Goal: Task Accomplishment & Management: Complete application form

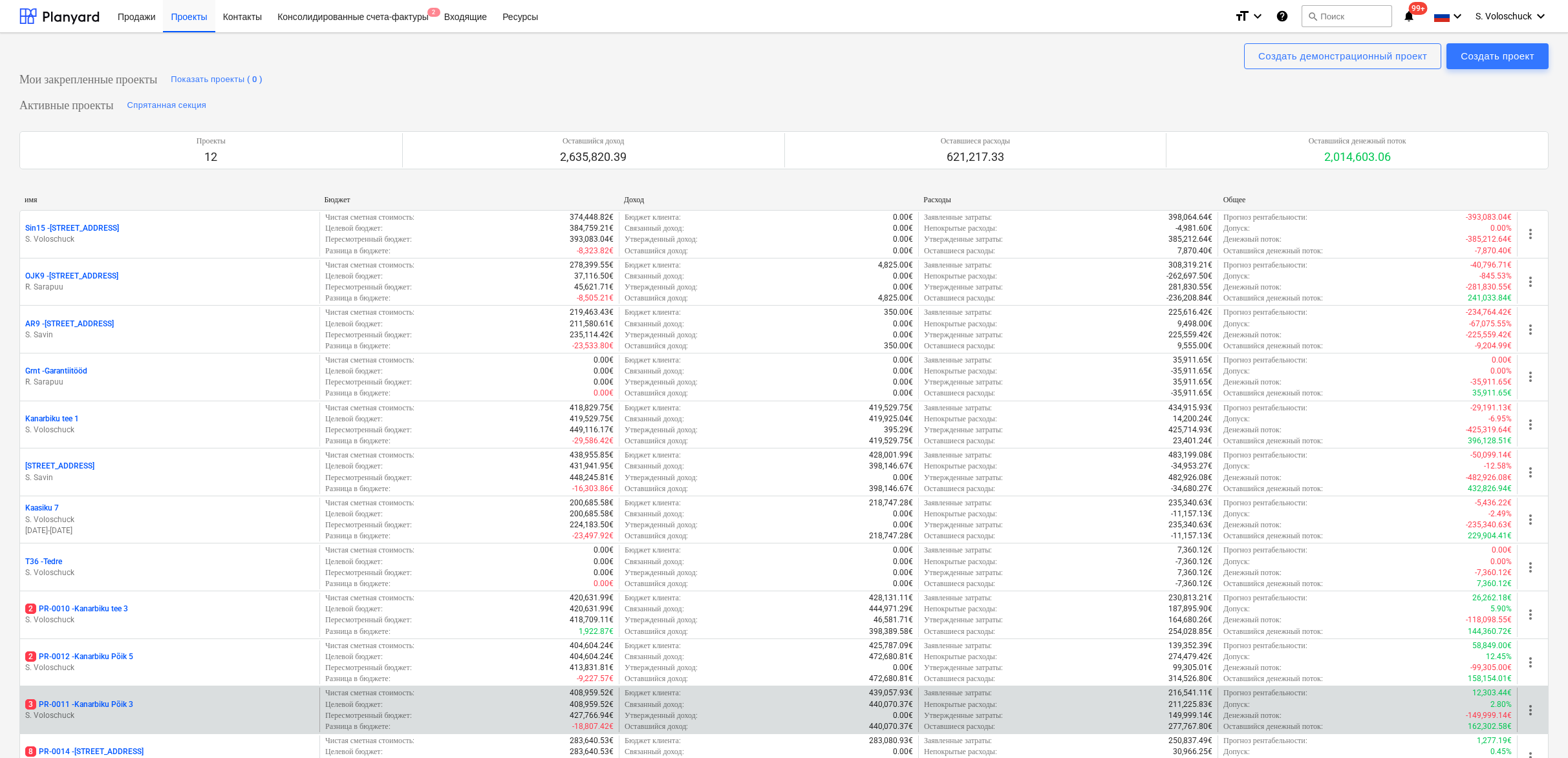
click at [163, 703] on div "3 PR-0011 - Kanarbiku Põik 3 S. [GEOGRAPHIC_DATA]" at bounding box center [169, 710] width 299 height 44
click at [85, 711] on p "3 PR-0011 - Kanarbiku Põik 3" at bounding box center [79, 705] width 108 height 11
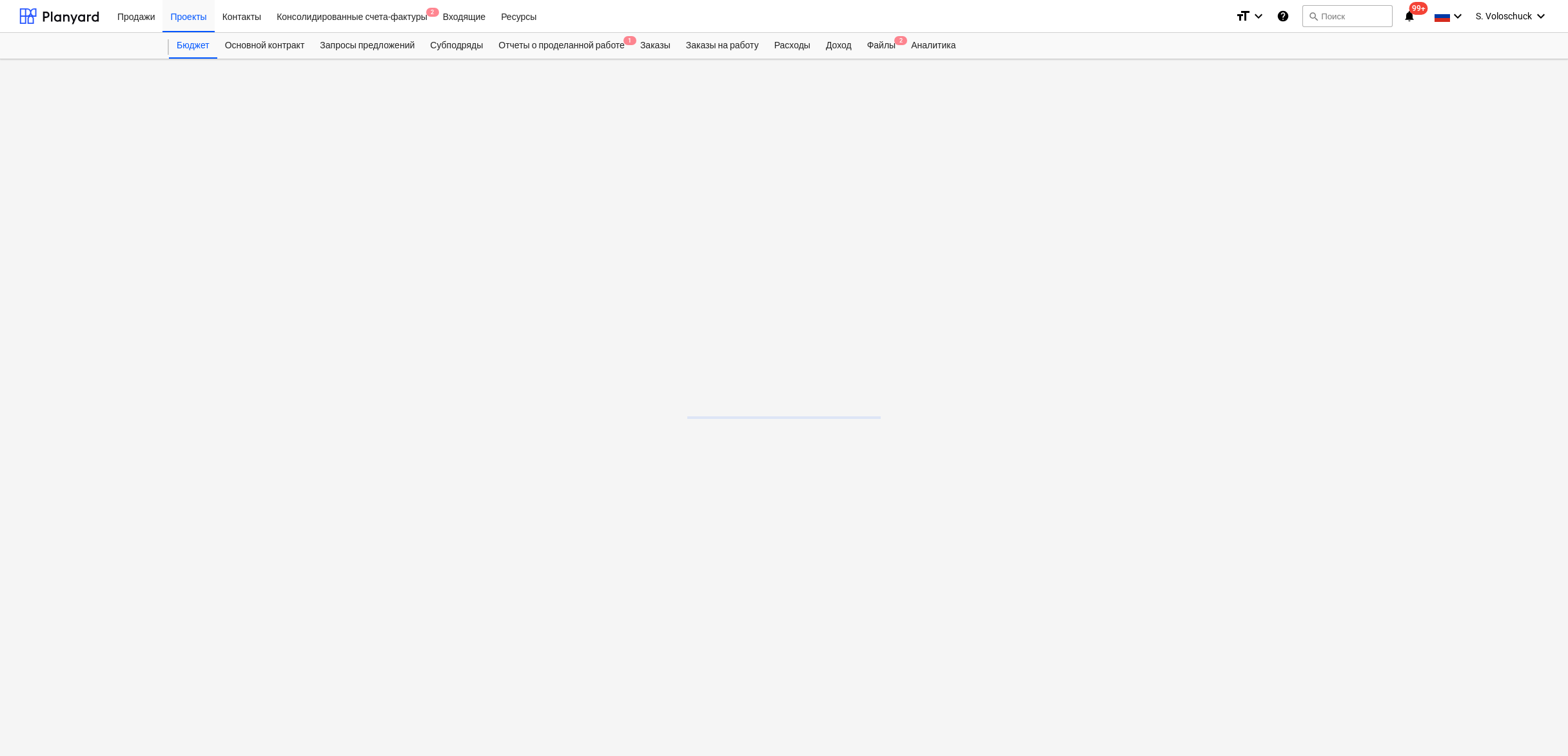
click at [85, 710] on main at bounding box center [784, 407] width 1568 height 697
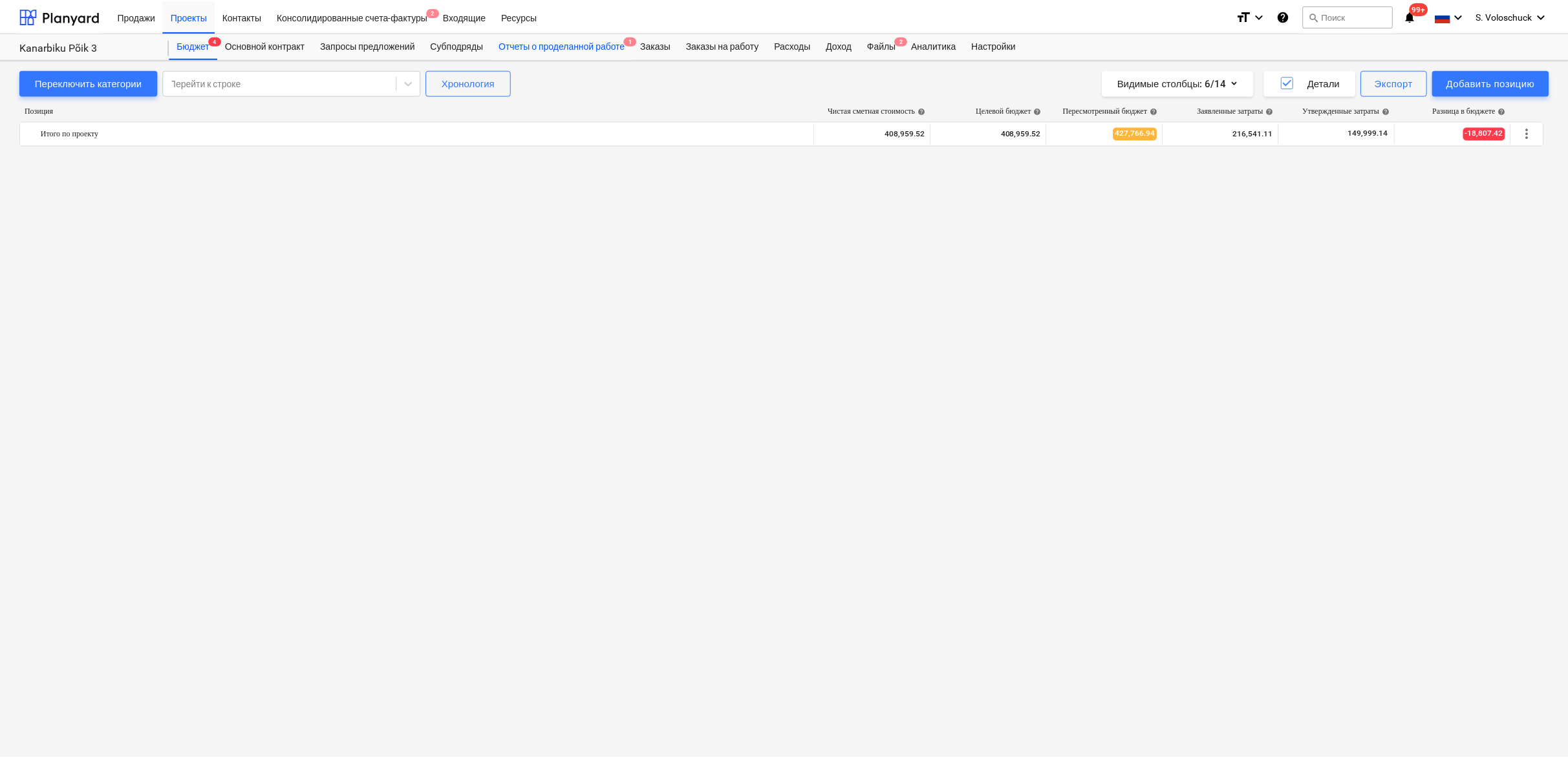
scroll to position [1547, 0]
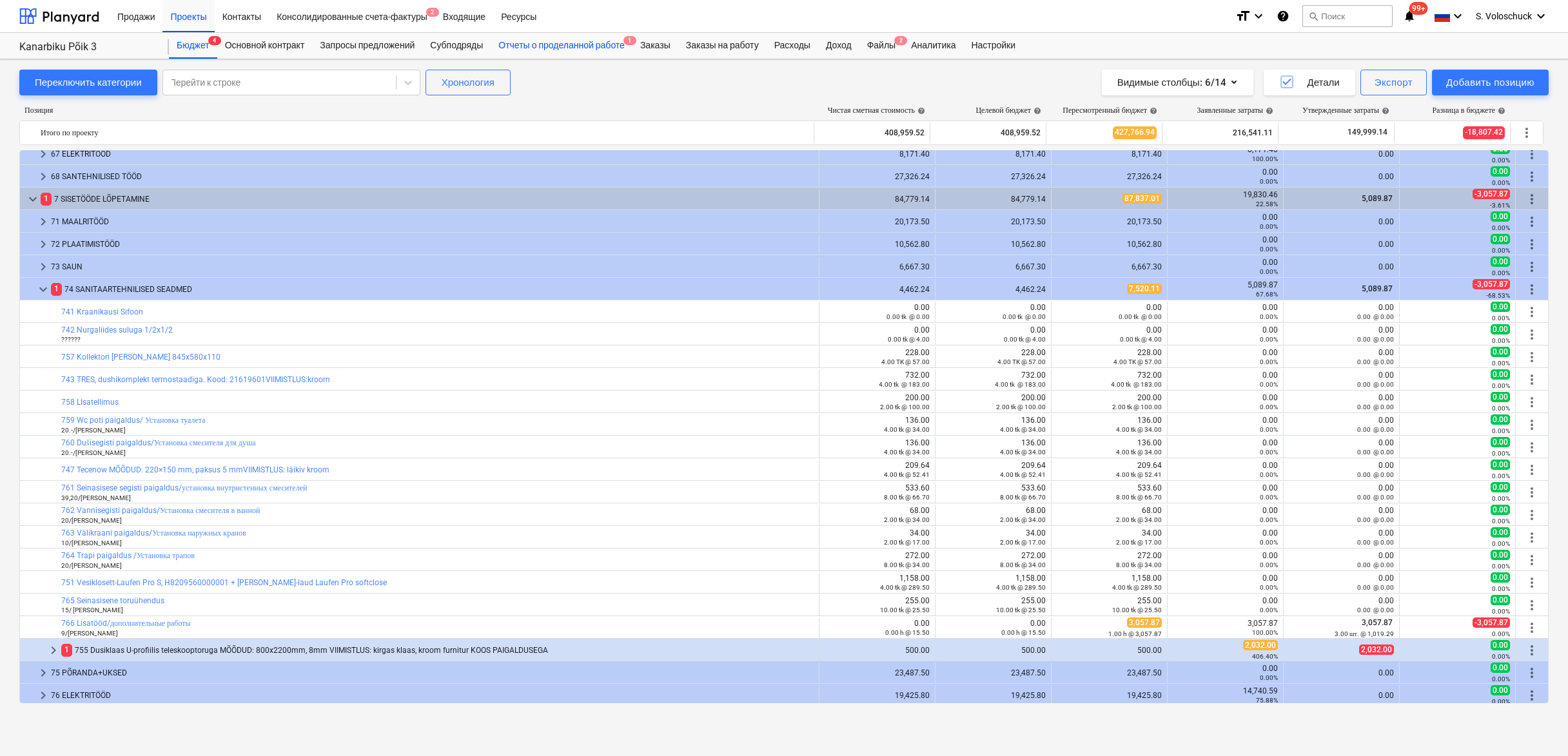
click at [591, 44] on div "Отчеты о проделанной работе 1" at bounding box center [561, 46] width 142 height 26
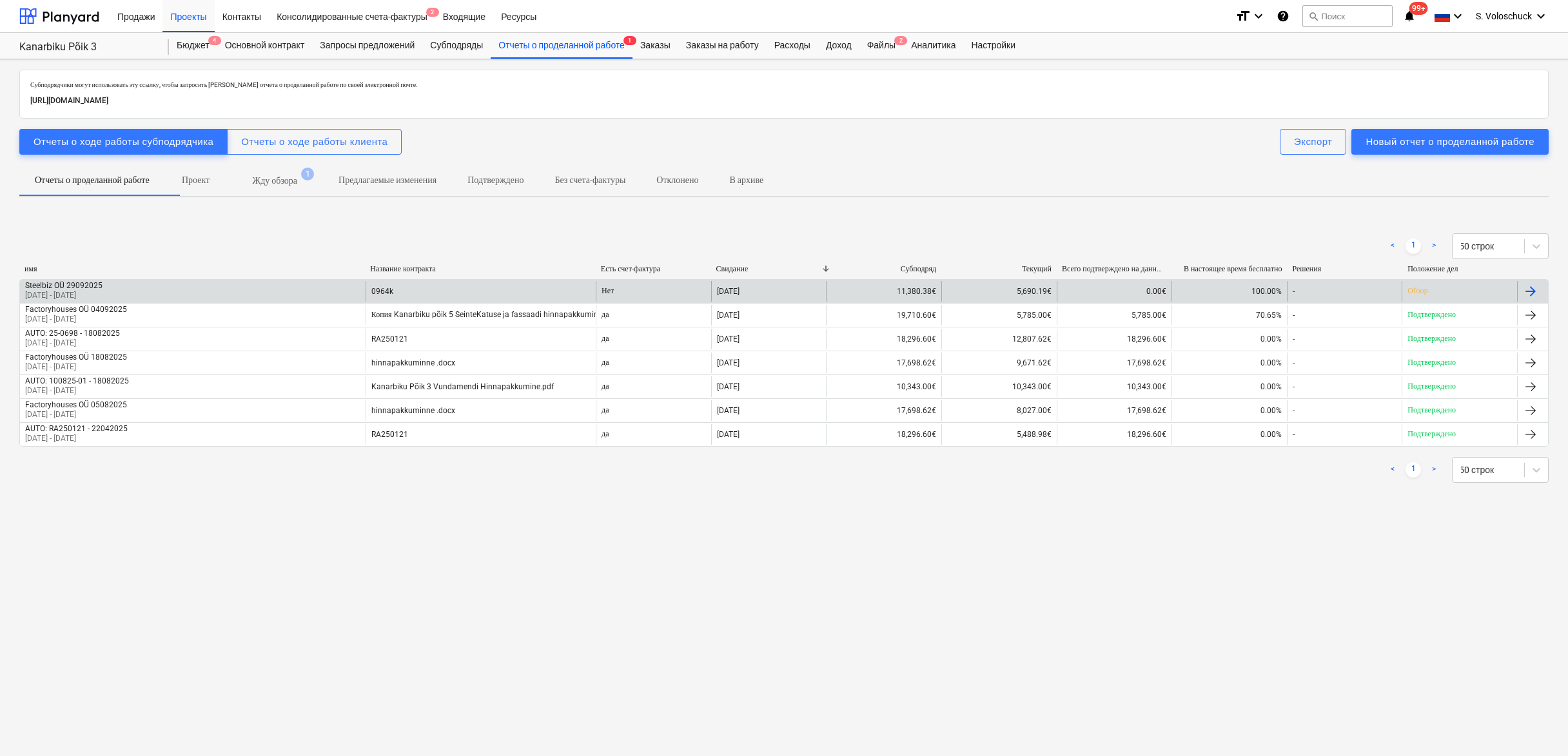
click at [772, 289] on div "[DATE]" at bounding box center [769, 291] width 116 height 21
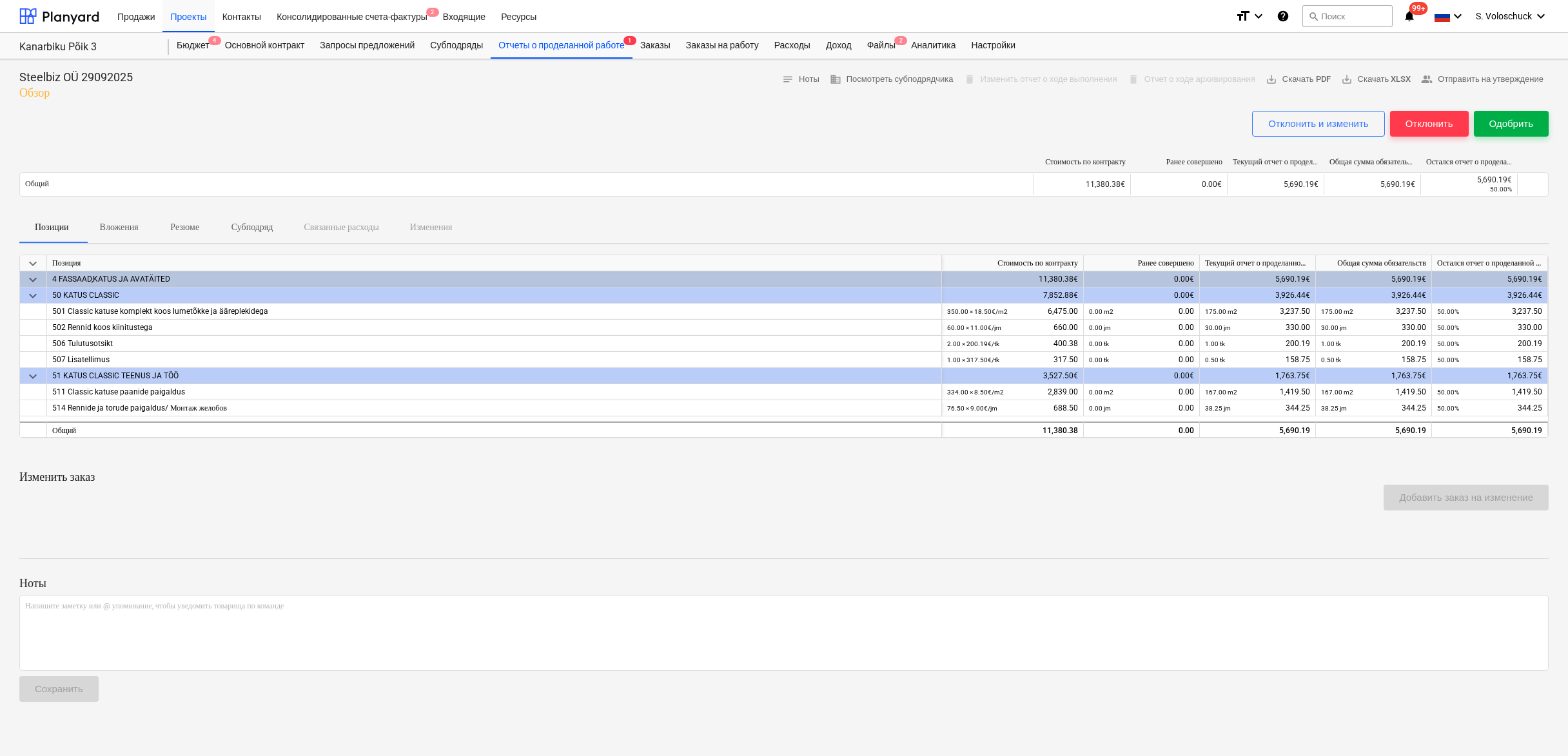
click at [1514, 128] on div "Одобрить" at bounding box center [1511, 124] width 44 height 17
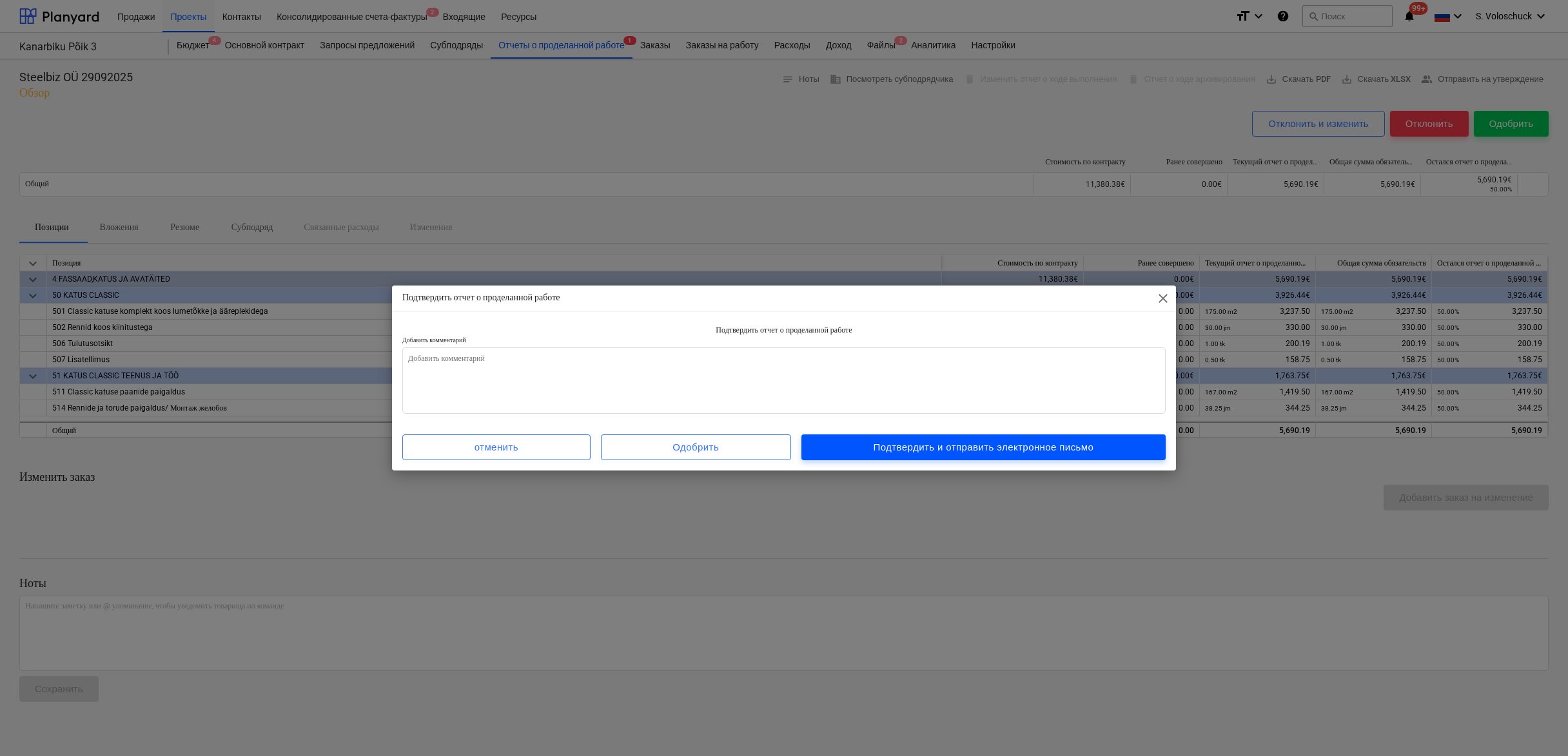
click at [955, 449] on div "Подтвердить и отправить электронное письмо" at bounding box center [983, 448] width 221 height 17
type textarea "x"
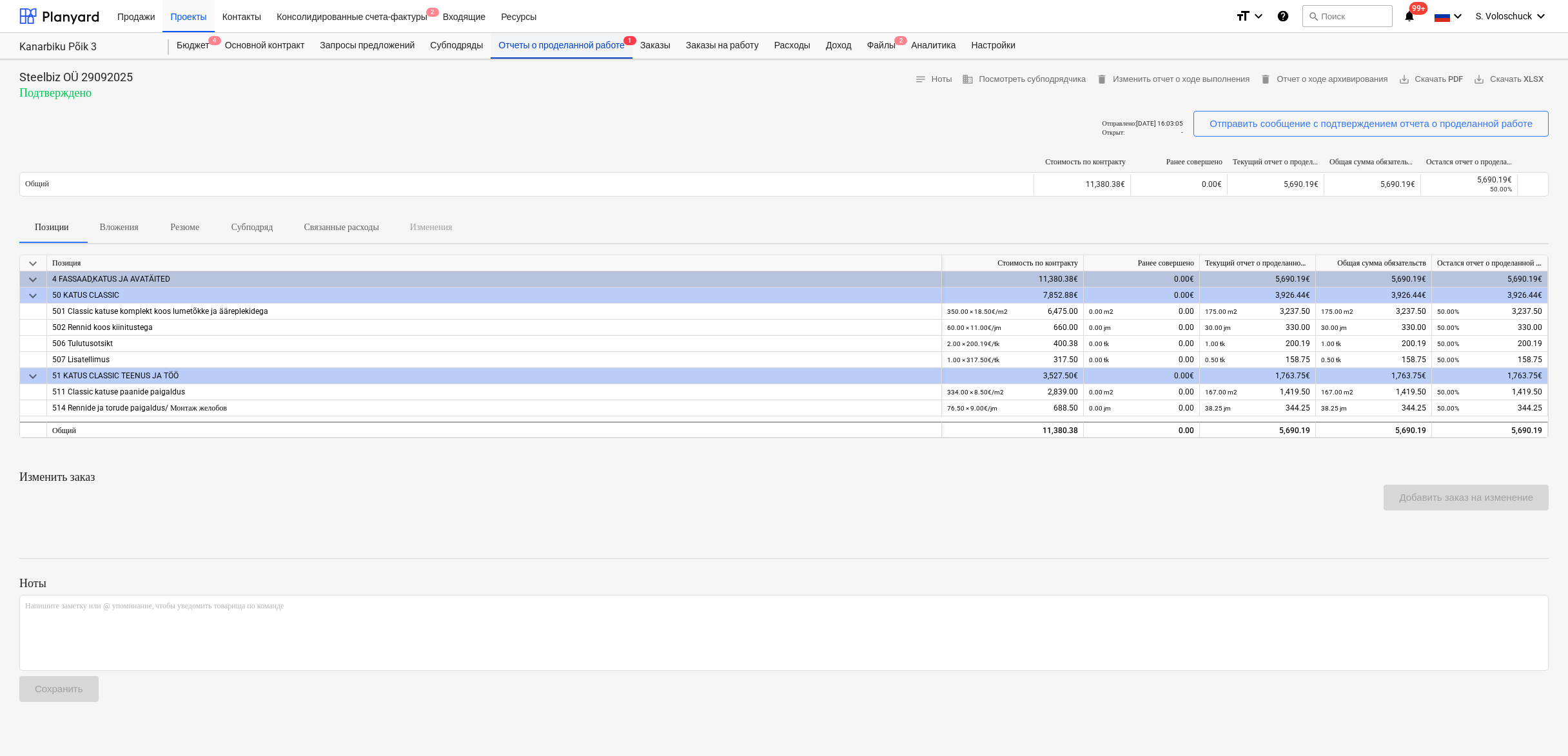
click at [580, 43] on div "Отчеты о проделанной работе 1" at bounding box center [561, 46] width 142 height 26
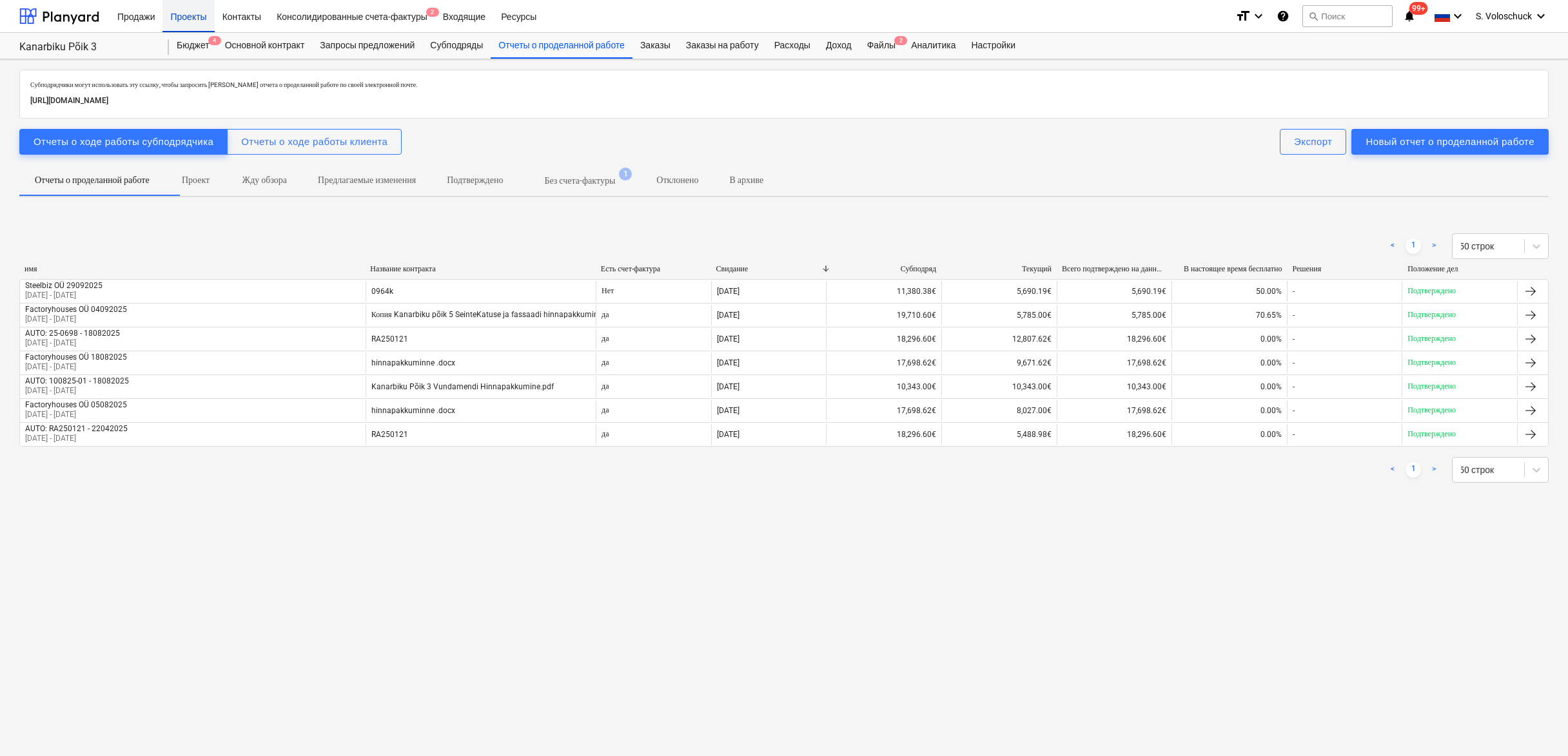
click at [197, 18] on div "Проекты" at bounding box center [188, 15] width 52 height 33
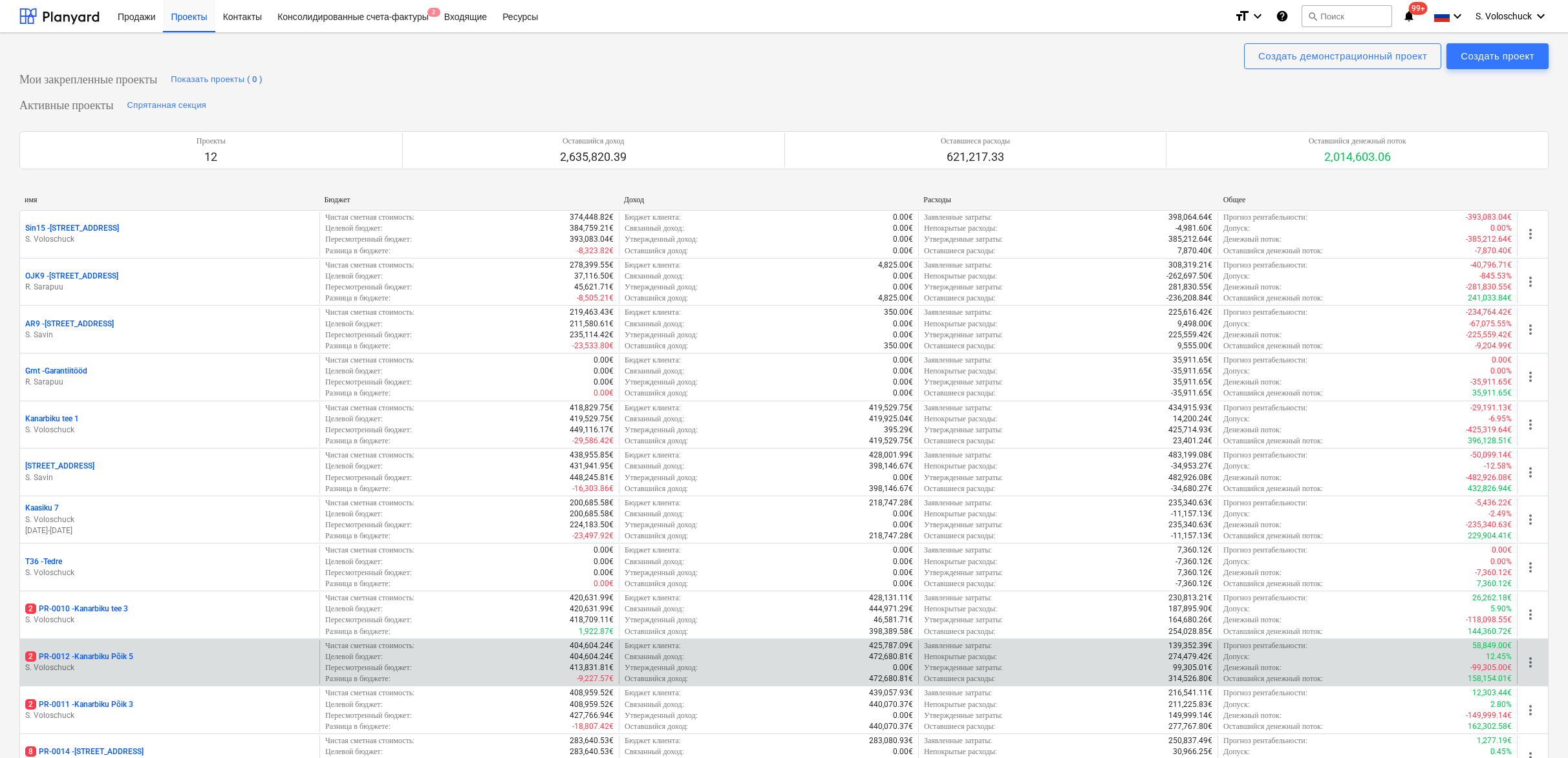
click at [197, 654] on div "2 PR-0012 - Kanarbiku Põik 5" at bounding box center [169, 657] width 289 height 11
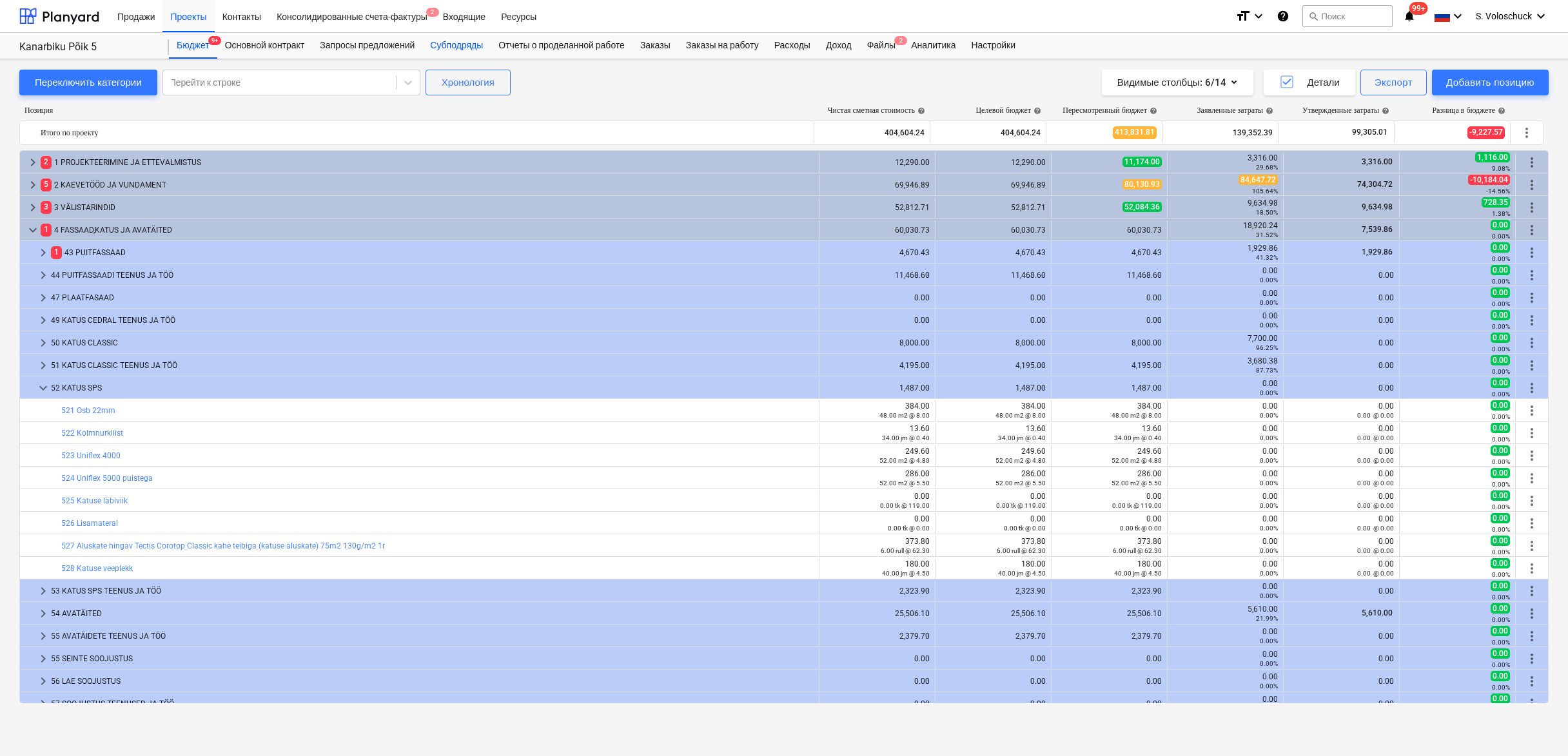
click at [470, 43] on div "Субподряды" at bounding box center [457, 46] width 69 height 26
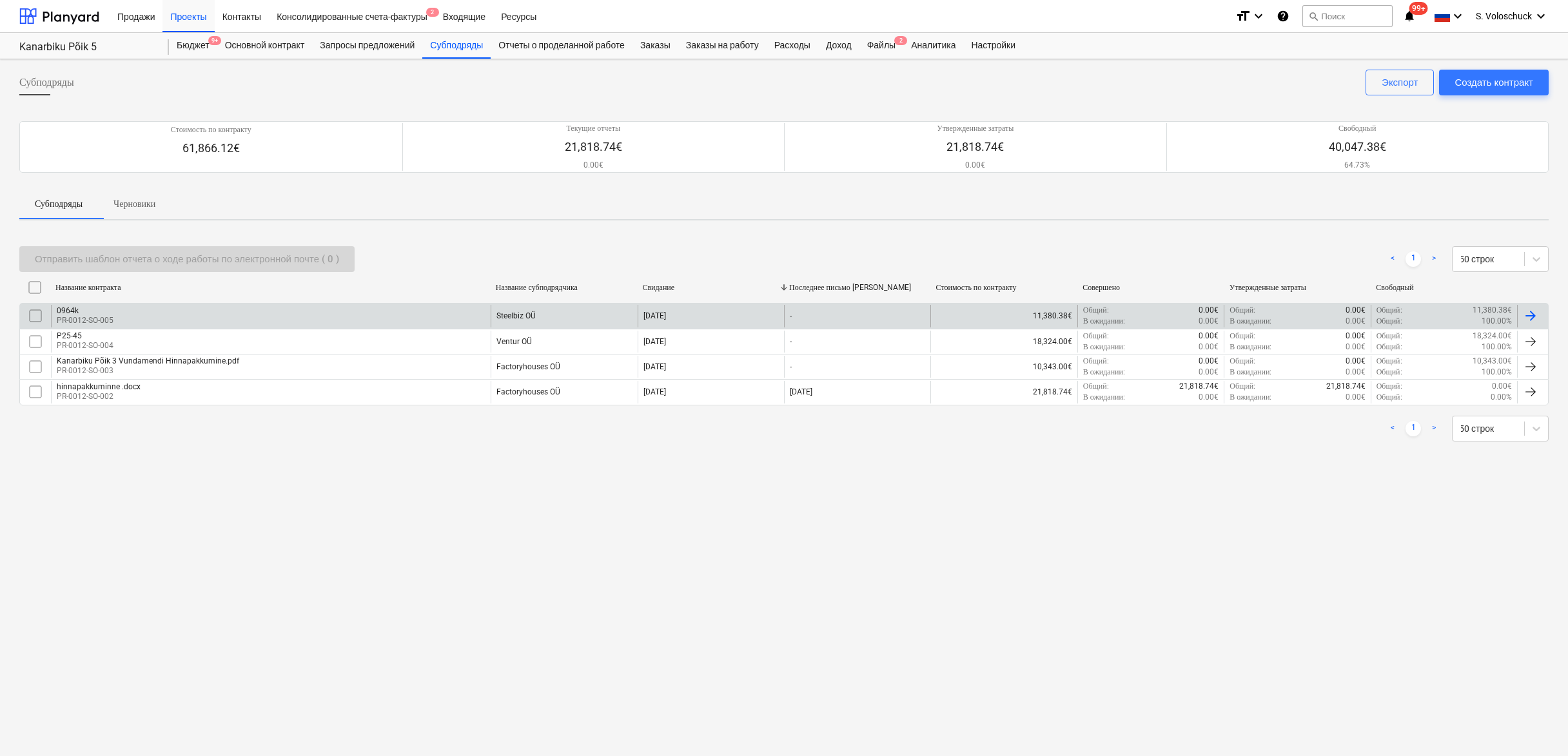
click at [519, 317] on div "Steelbiz OÜ" at bounding box center [516, 316] width 40 height 9
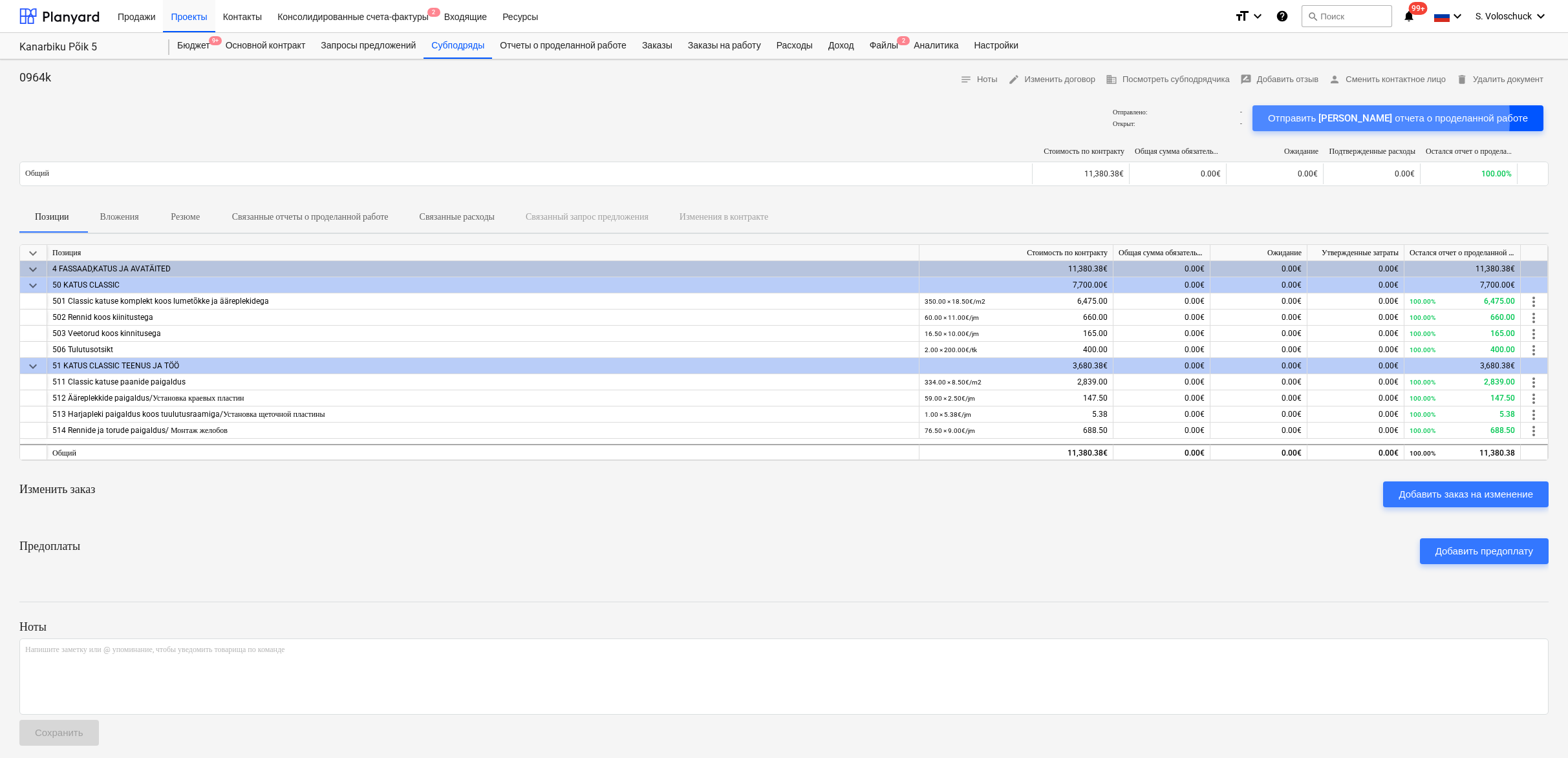
click at [1366, 117] on div "Отправить [PERSON_NAME] отчета о проделанной работе" at bounding box center [1398, 118] width 260 height 17
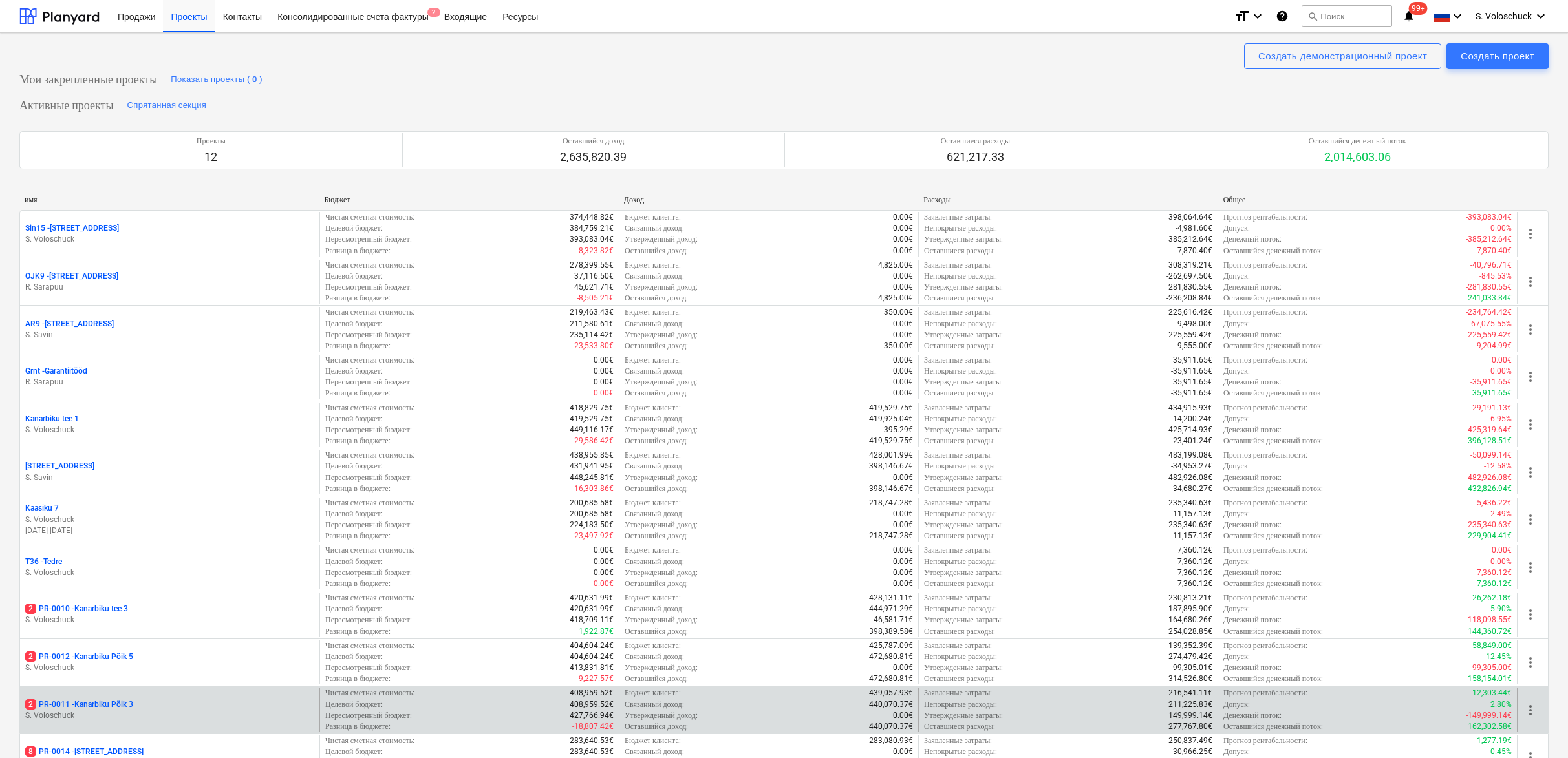
click at [259, 711] on p "S. Voloschuck" at bounding box center [169, 716] width 289 height 11
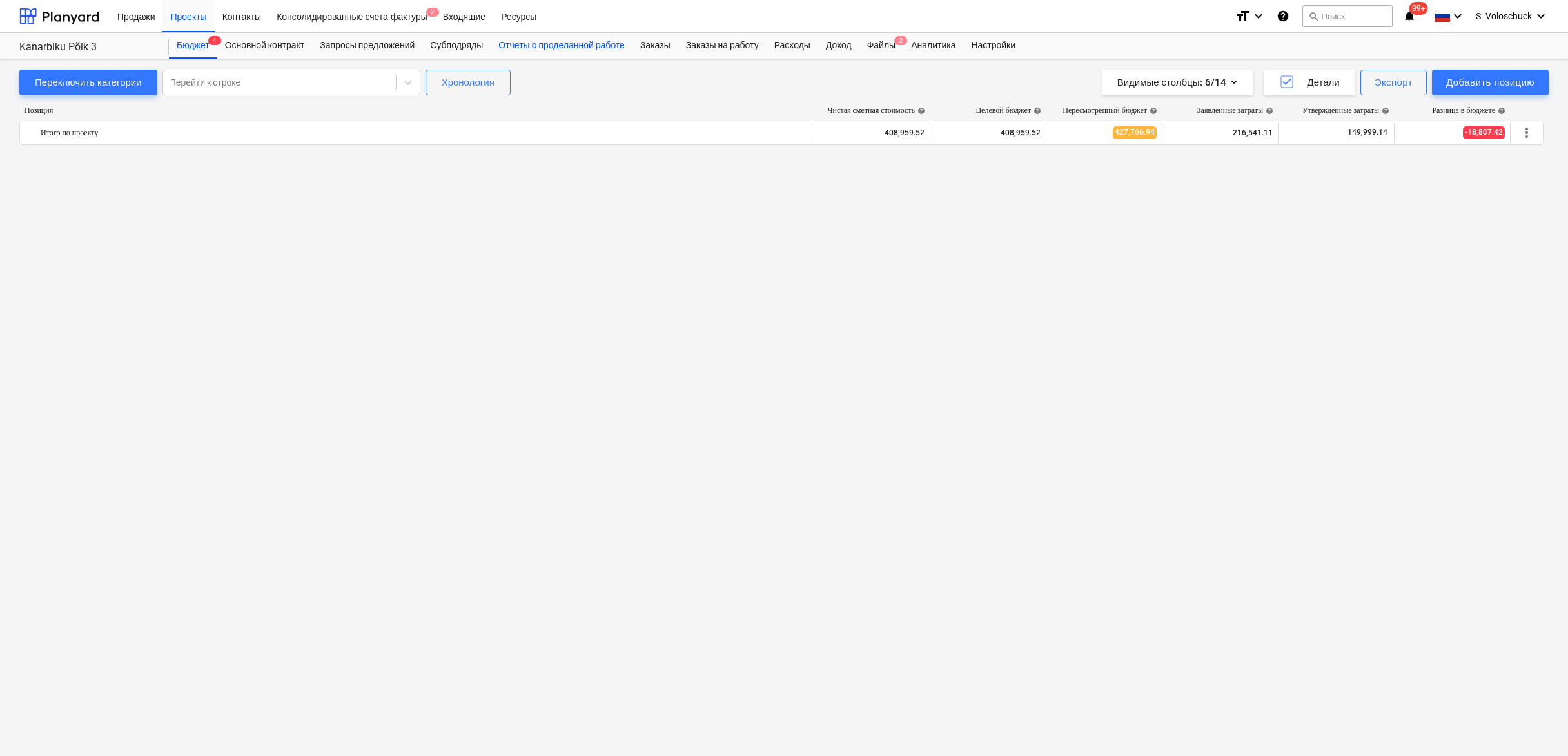
scroll to position [1542, 0]
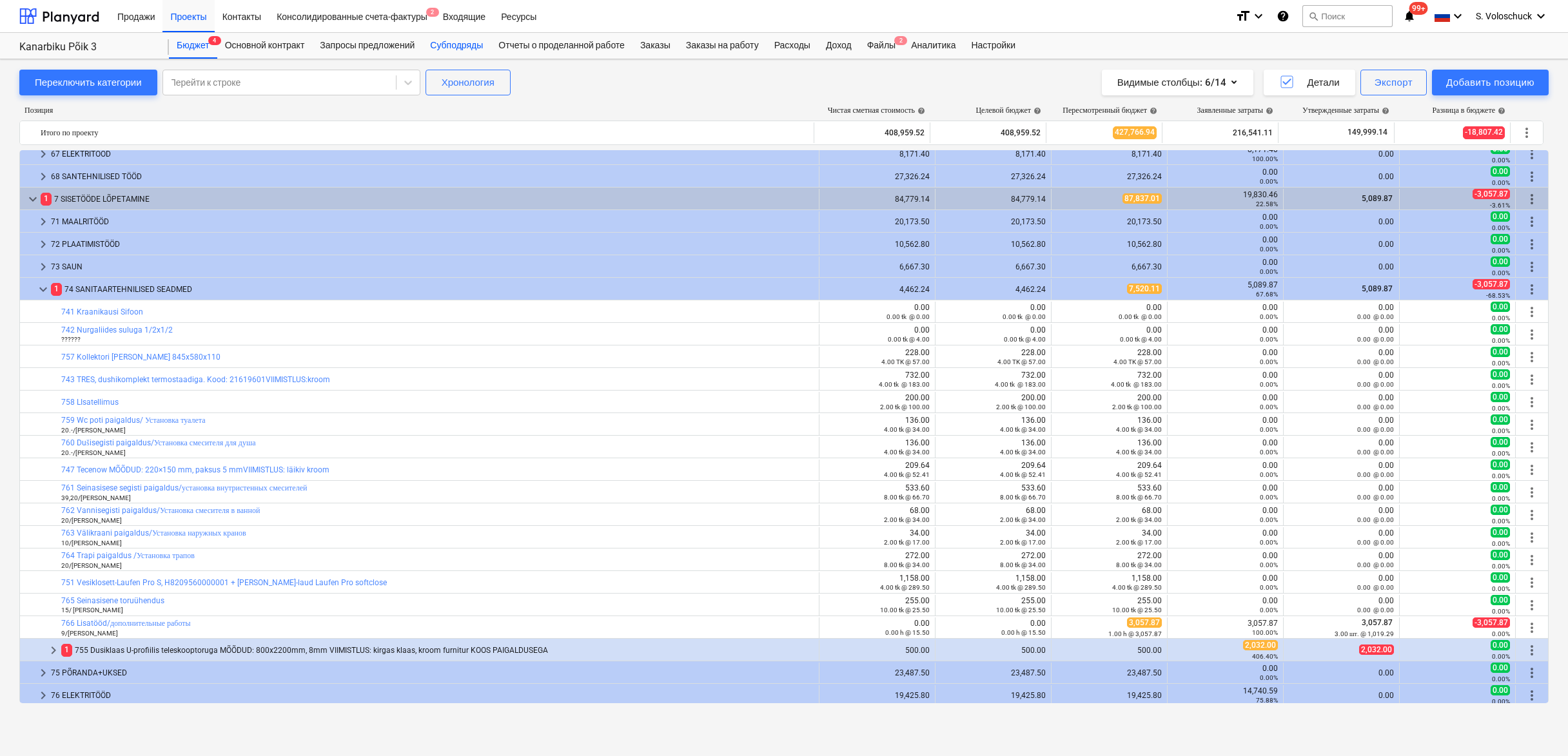
click at [480, 48] on div "Субподряды" at bounding box center [457, 46] width 69 height 26
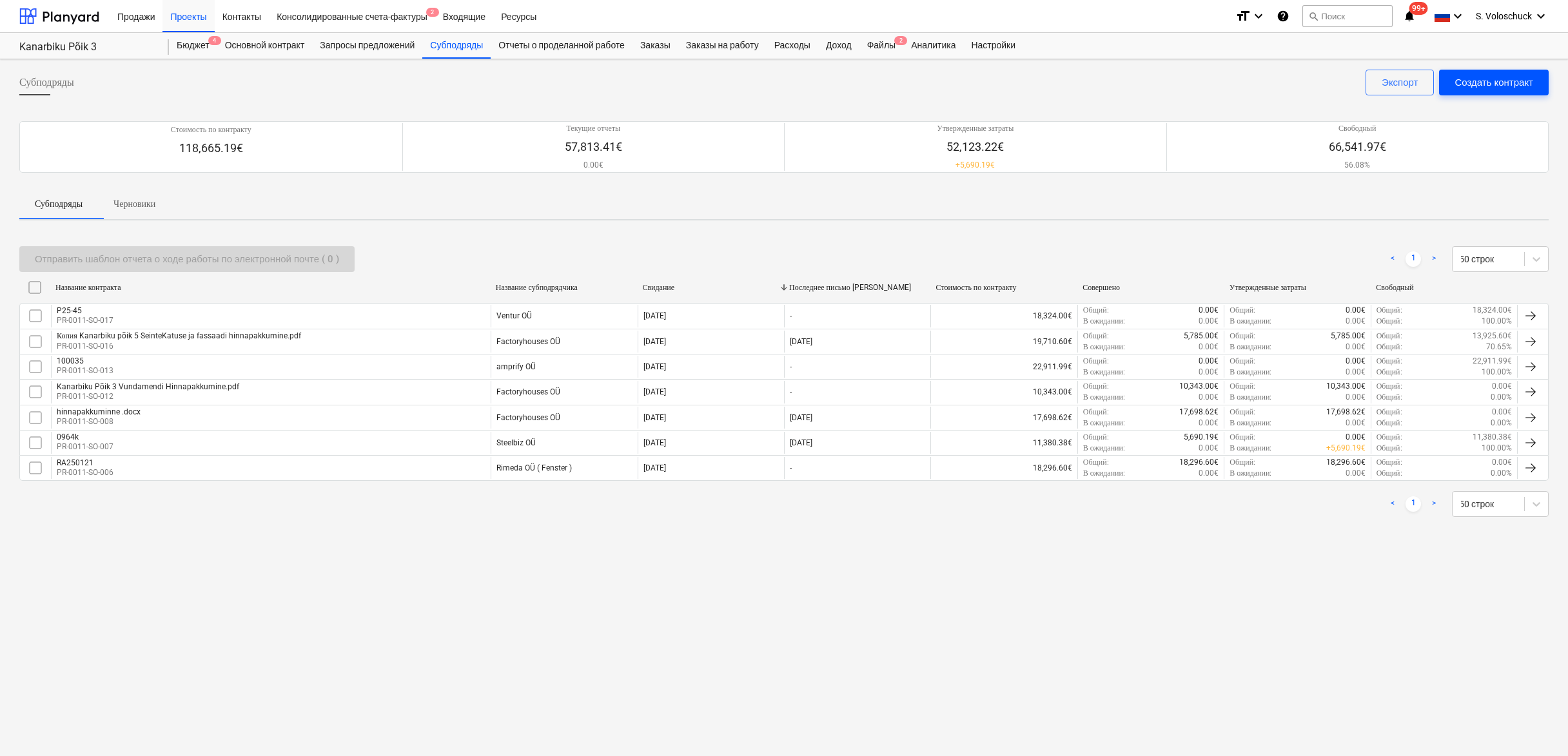
click at [1509, 85] on div "Создать контракт" at bounding box center [1493, 82] width 78 height 17
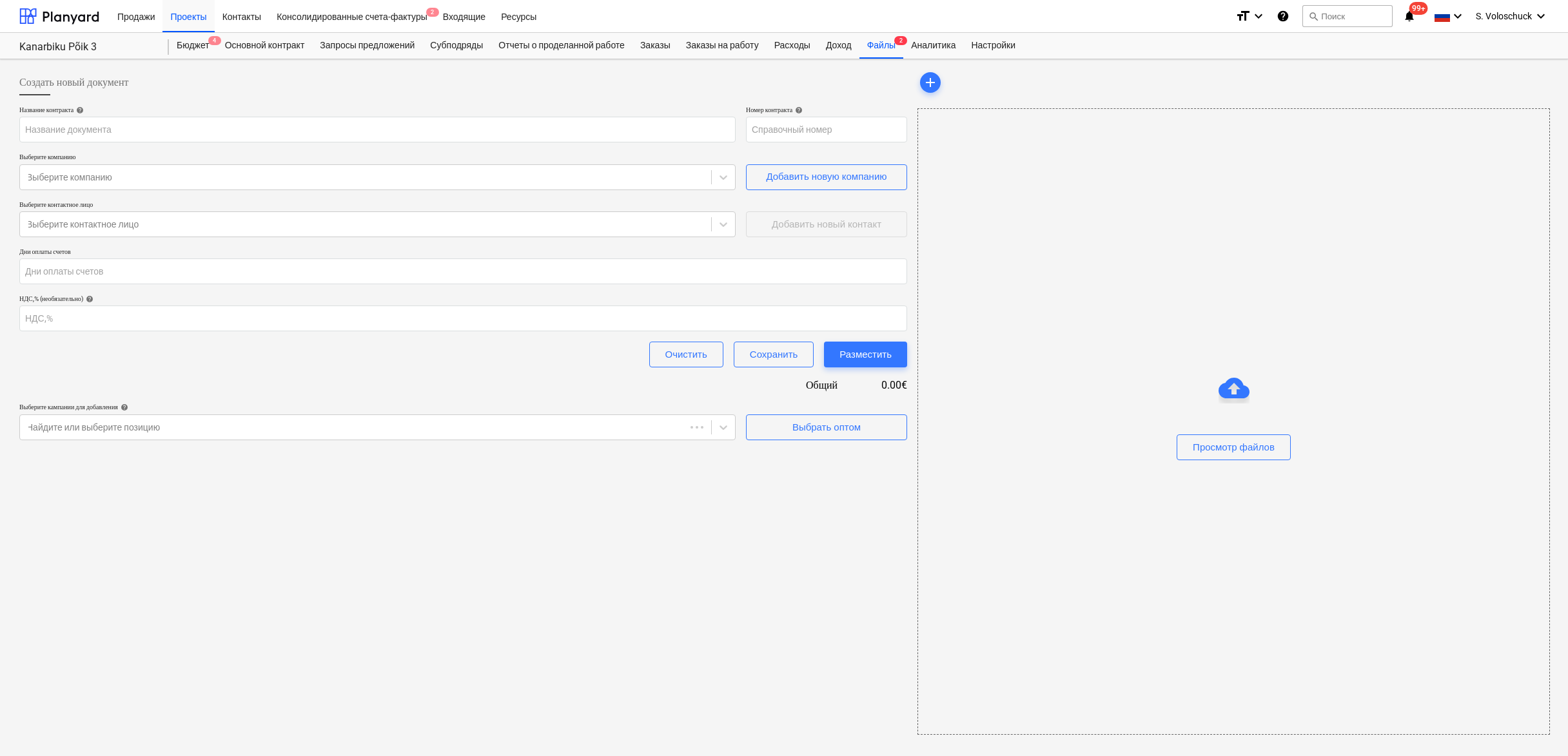
type input "PR-0011-SO-018"
type input "3"
click at [804, 427] on div "Выбрать оптом" at bounding box center [824, 427] width 69 height 17
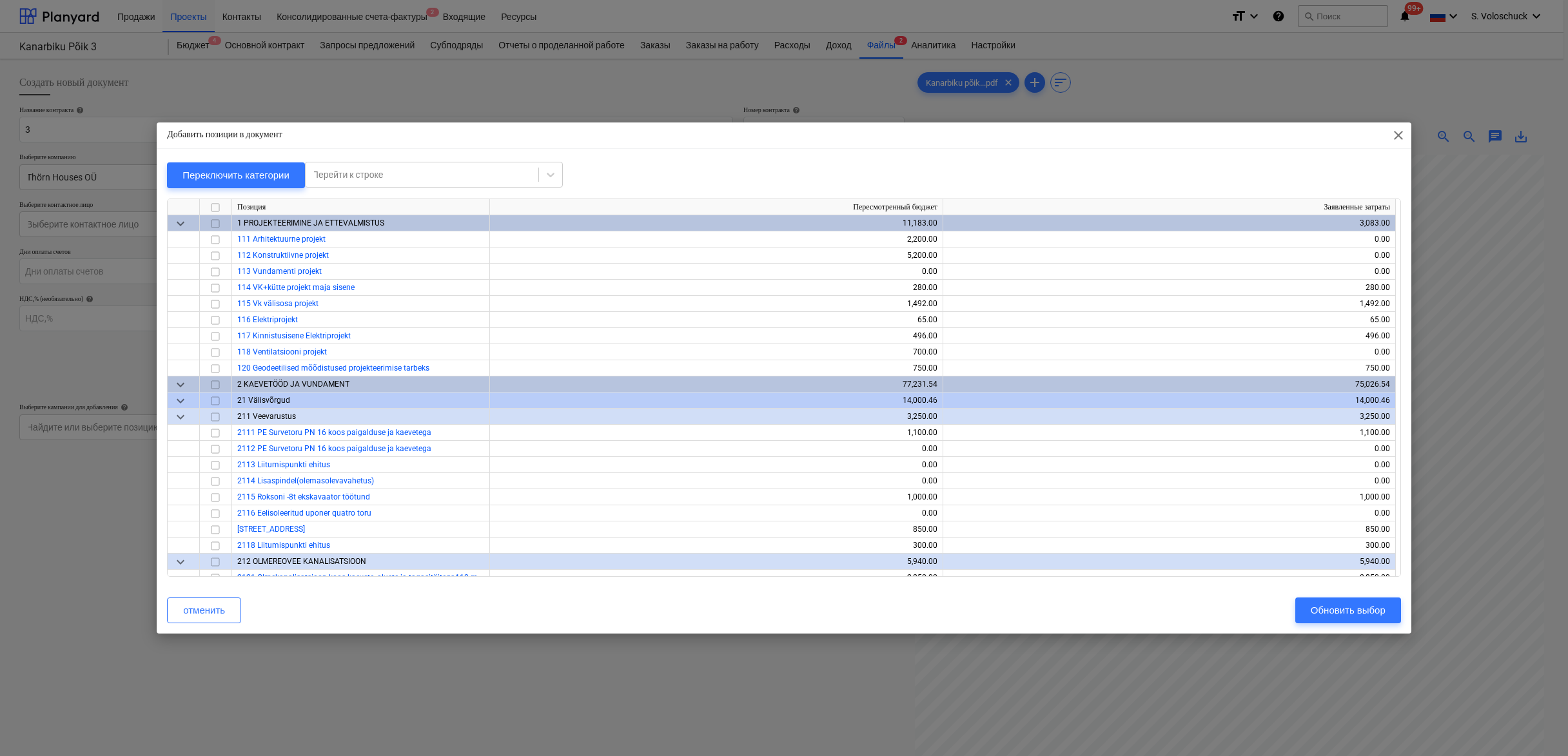
click at [183, 224] on span "keyboard_arrow_down" at bounding box center [180, 224] width 15 height 15
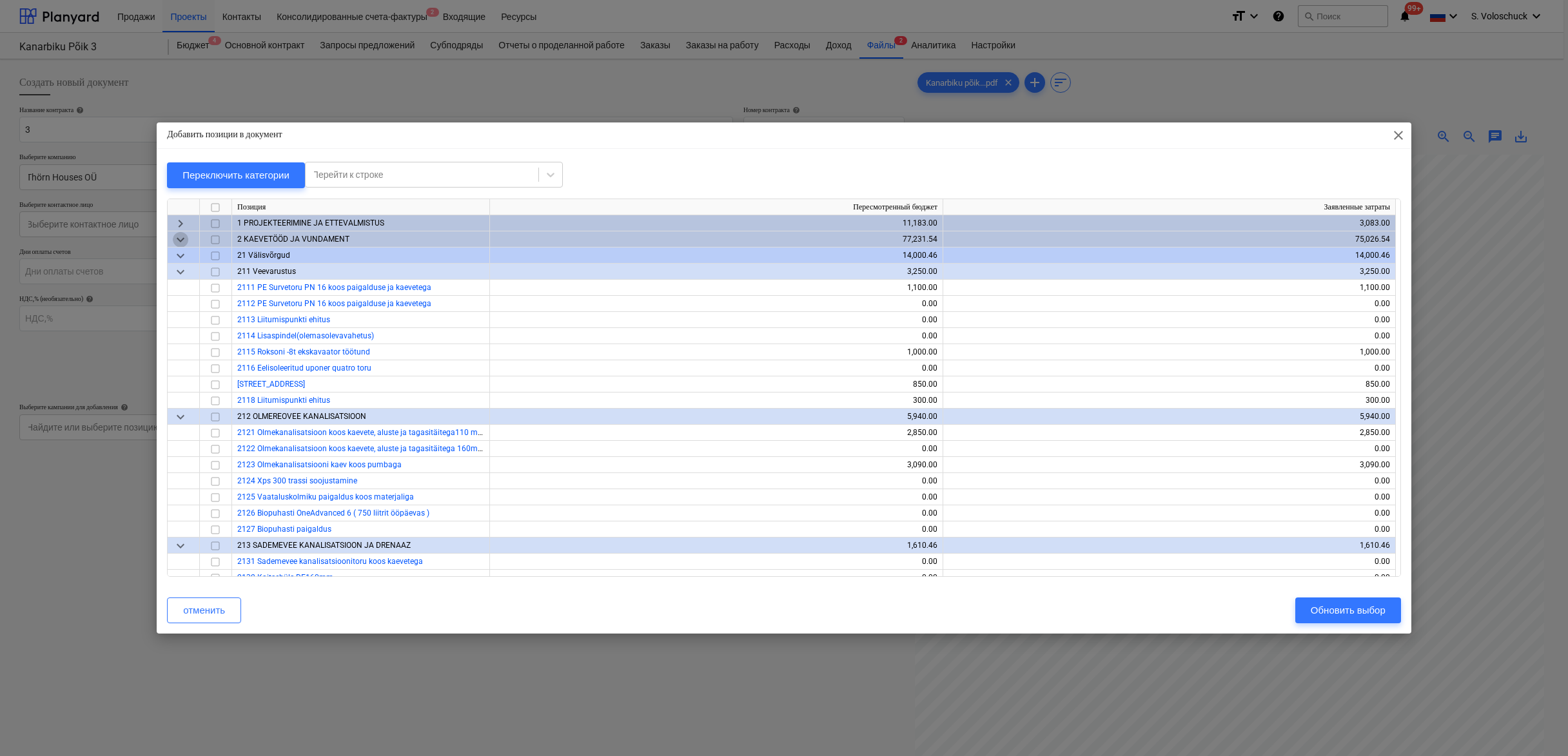
click at [180, 241] on span "keyboard_arrow_down" at bounding box center [180, 240] width 15 height 15
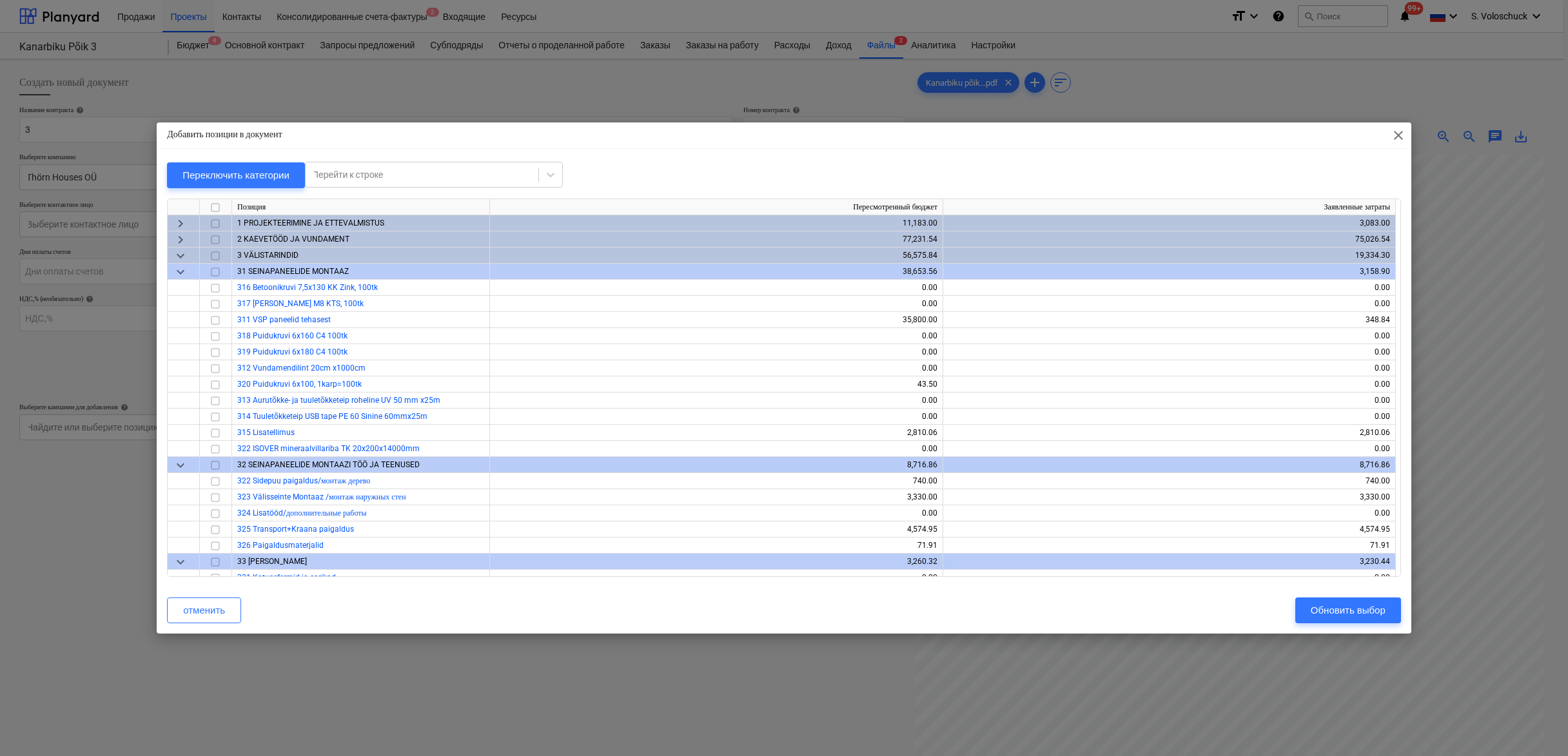
click at [180, 256] on span "keyboard_arrow_down" at bounding box center [180, 256] width 15 height 15
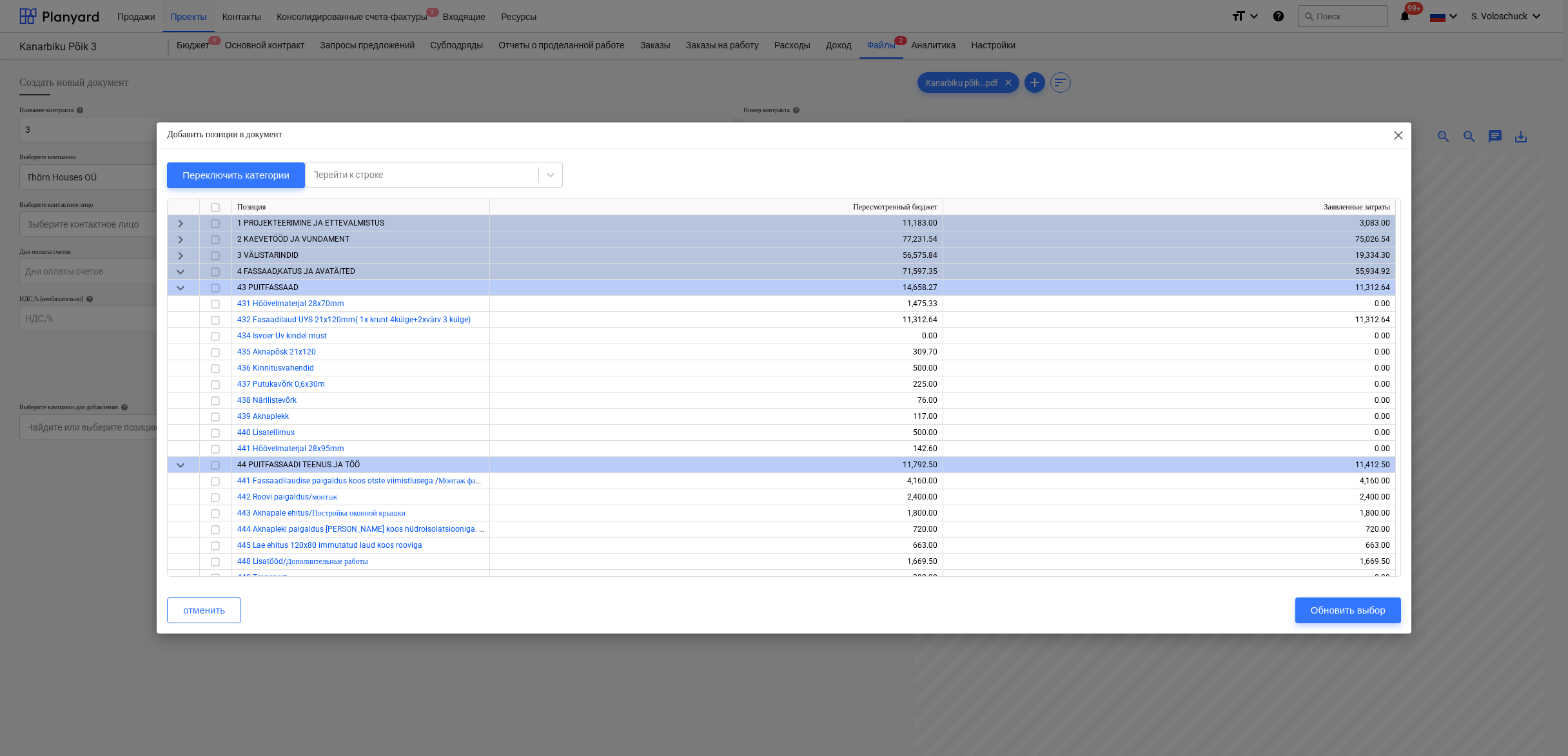
click at [180, 273] on span "keyboard_arrow_down" at bounding box center [180, 272] width 15 height 15
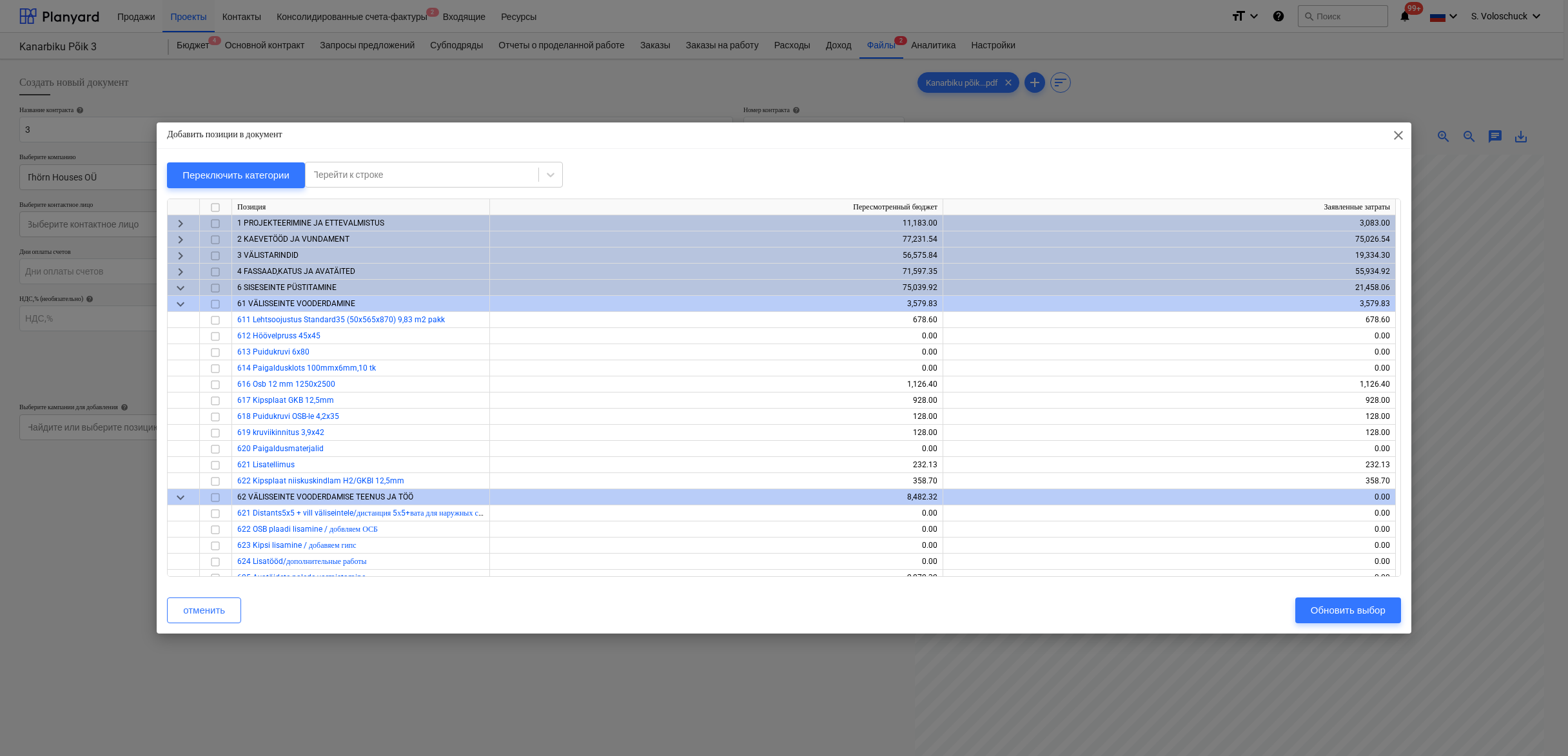
click at [177, 292] on span "keyboard_arrow_down" at bounding box center [180, 288] width 15 height 15
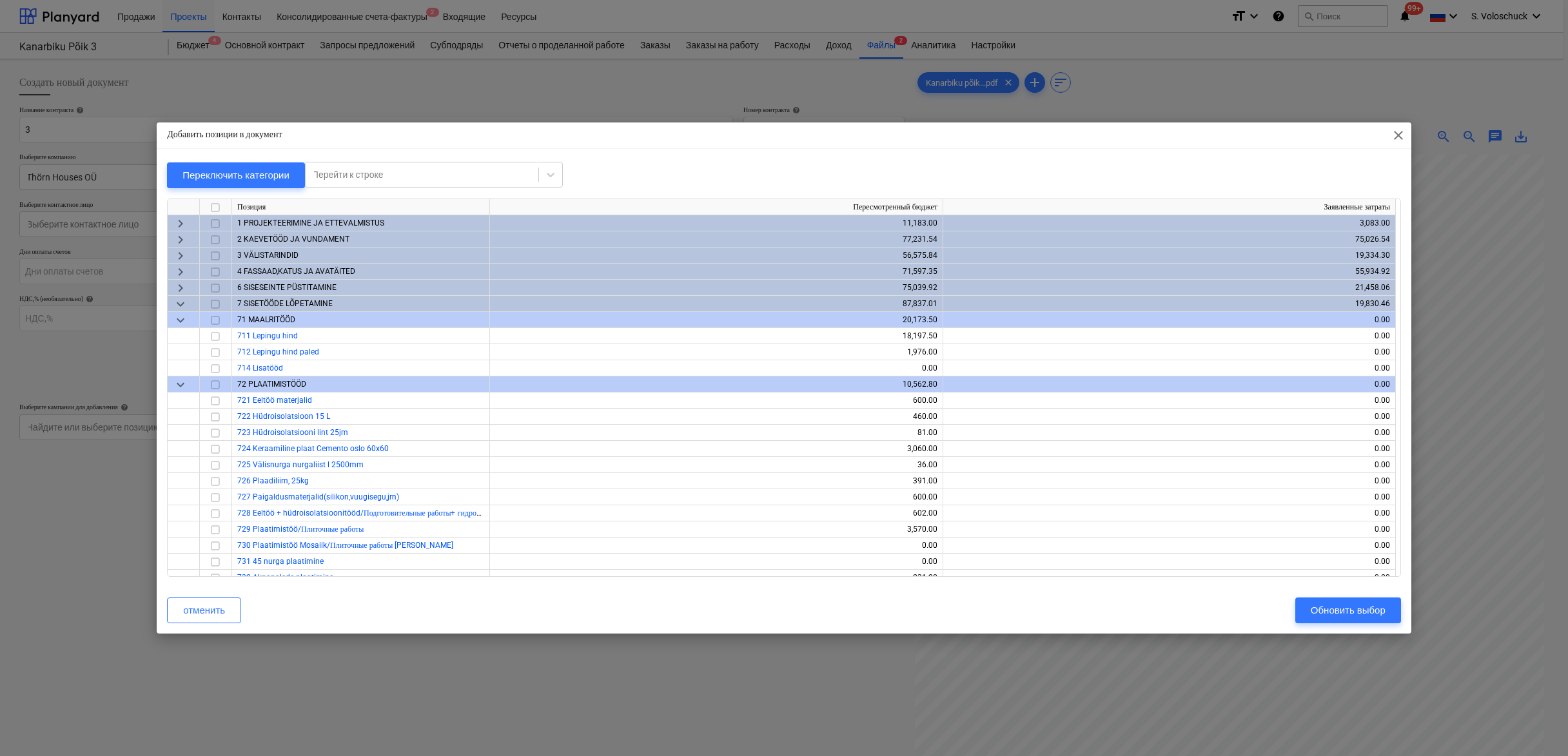
click at [183, 309] on span "keyboard_arrow_down" at bounding box center [180, 305] width 15 height 15
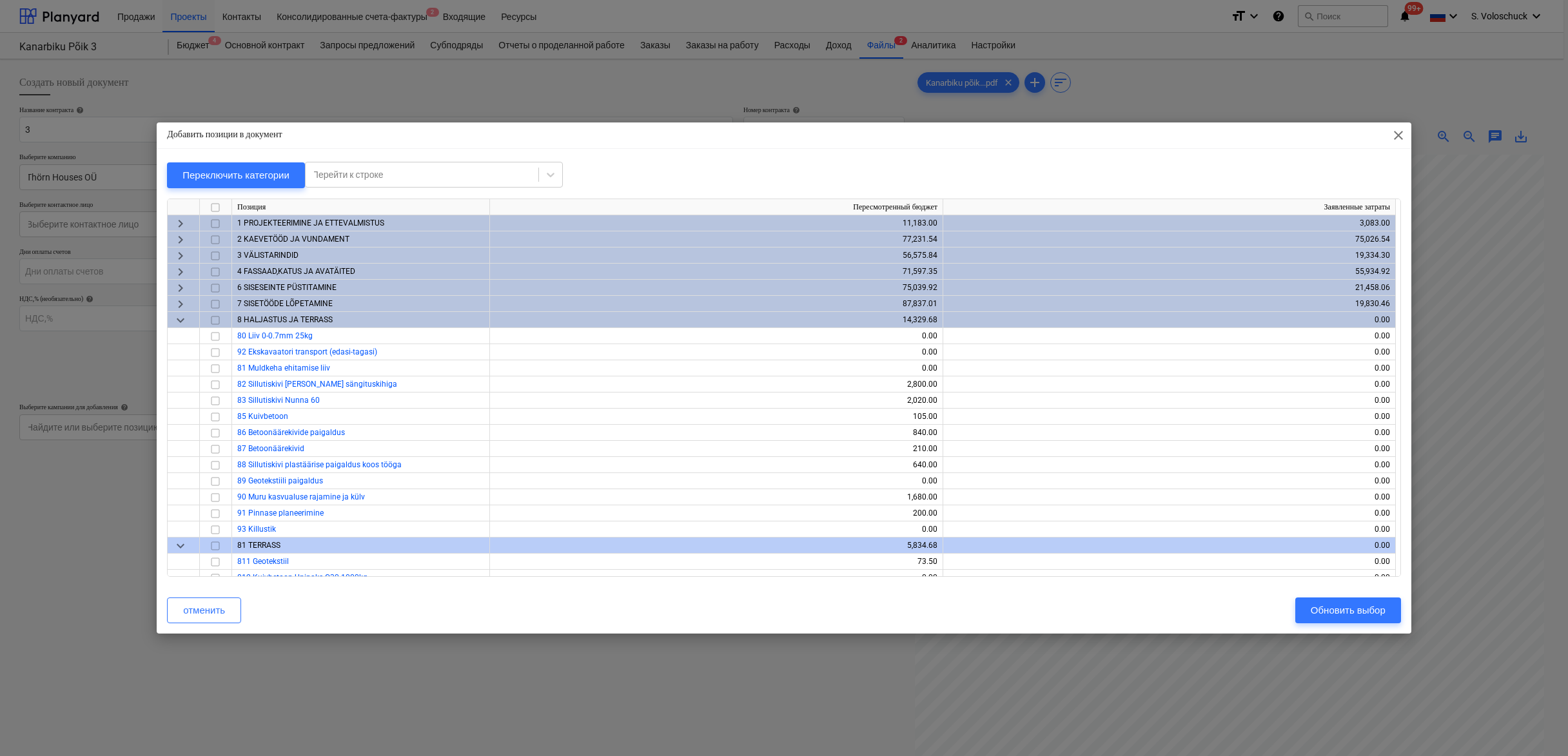
click at [181, 285] on span "keyboard_arrow_right" at bounding box center [180, 288] width 15 height 15
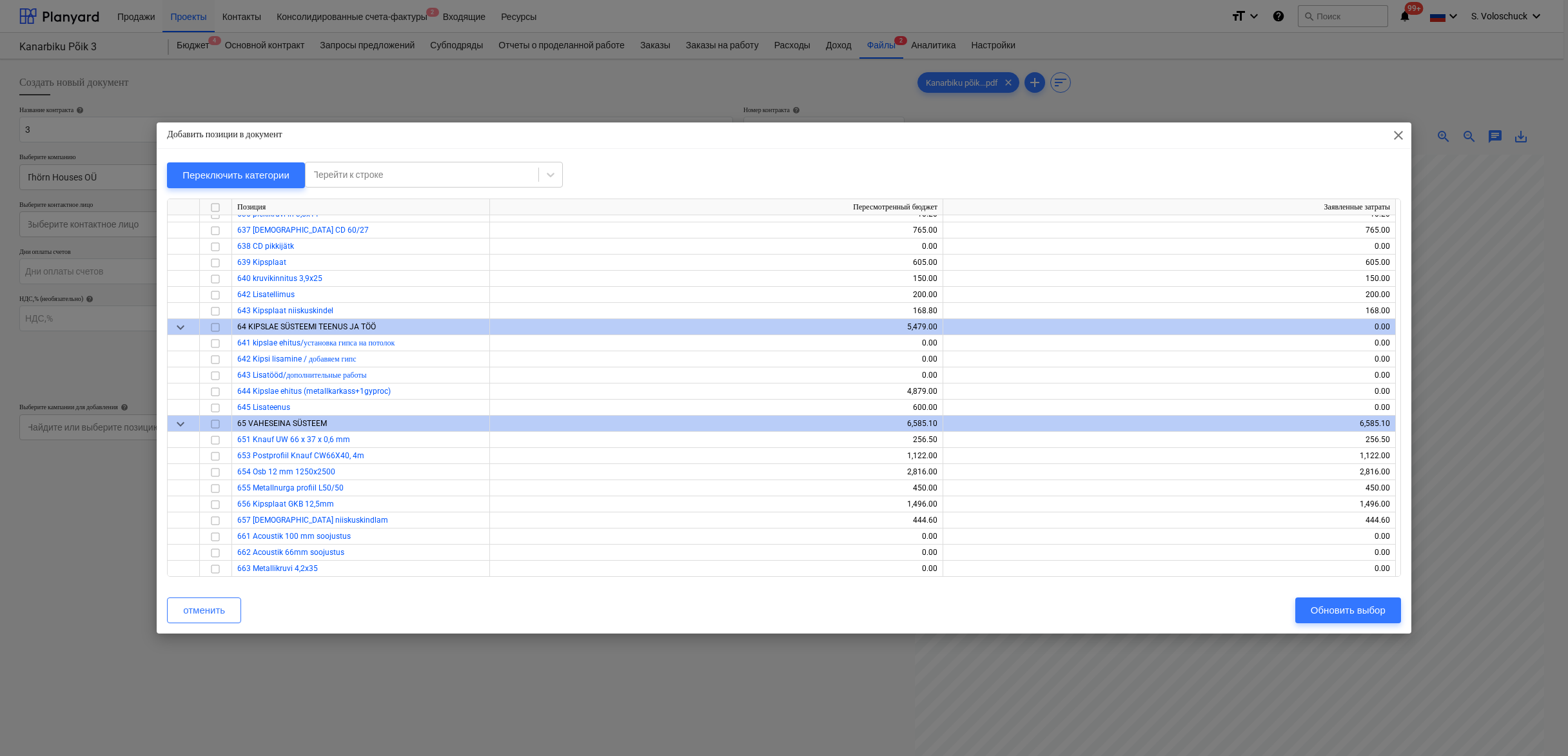
scroll to position [516, 0]
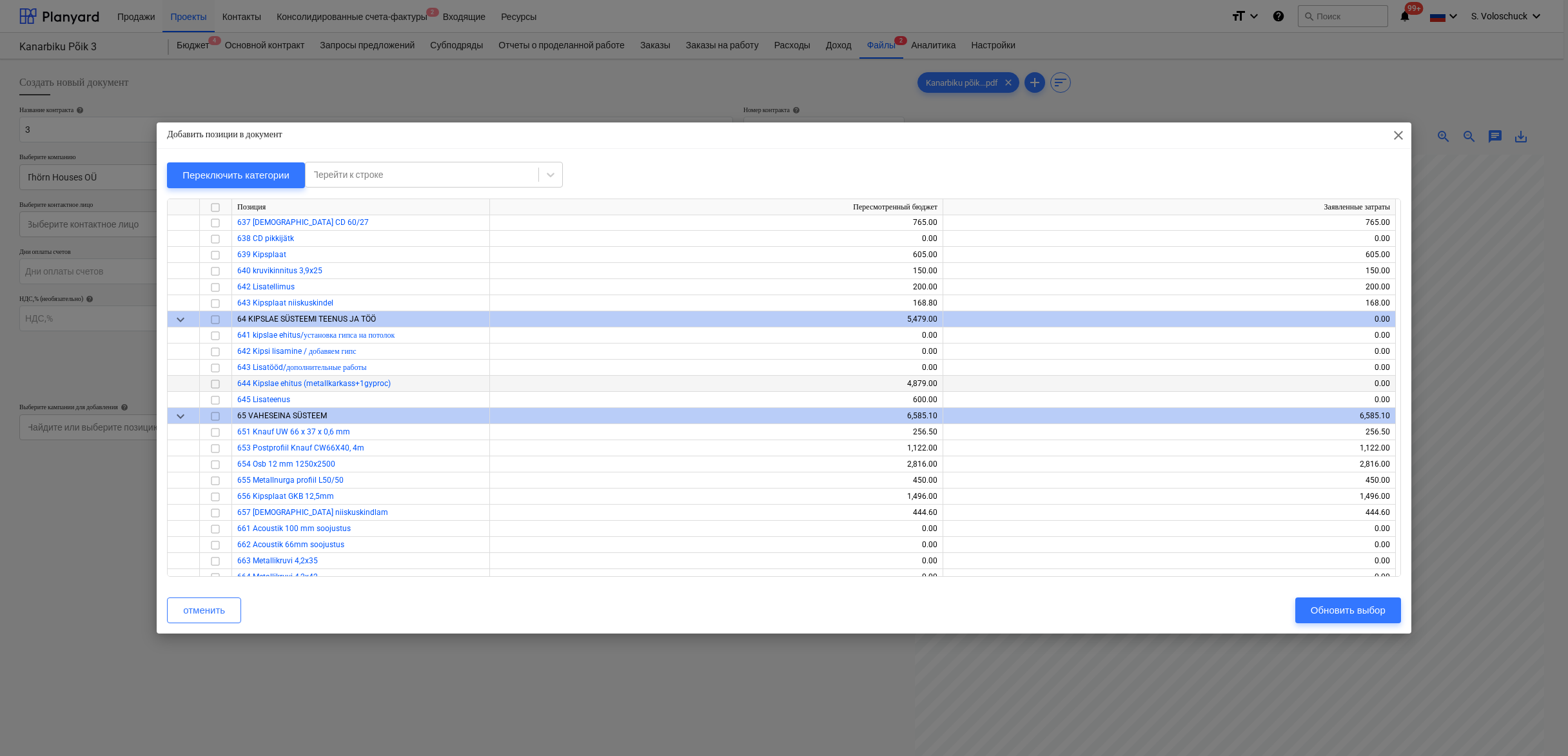
click at [214, 384] on input "checkbox" at bounding box center [215, 384] width 15 height 15
click at [217, 402] on input "checkbox" at bounding box center [215, 400] width 15 height 15
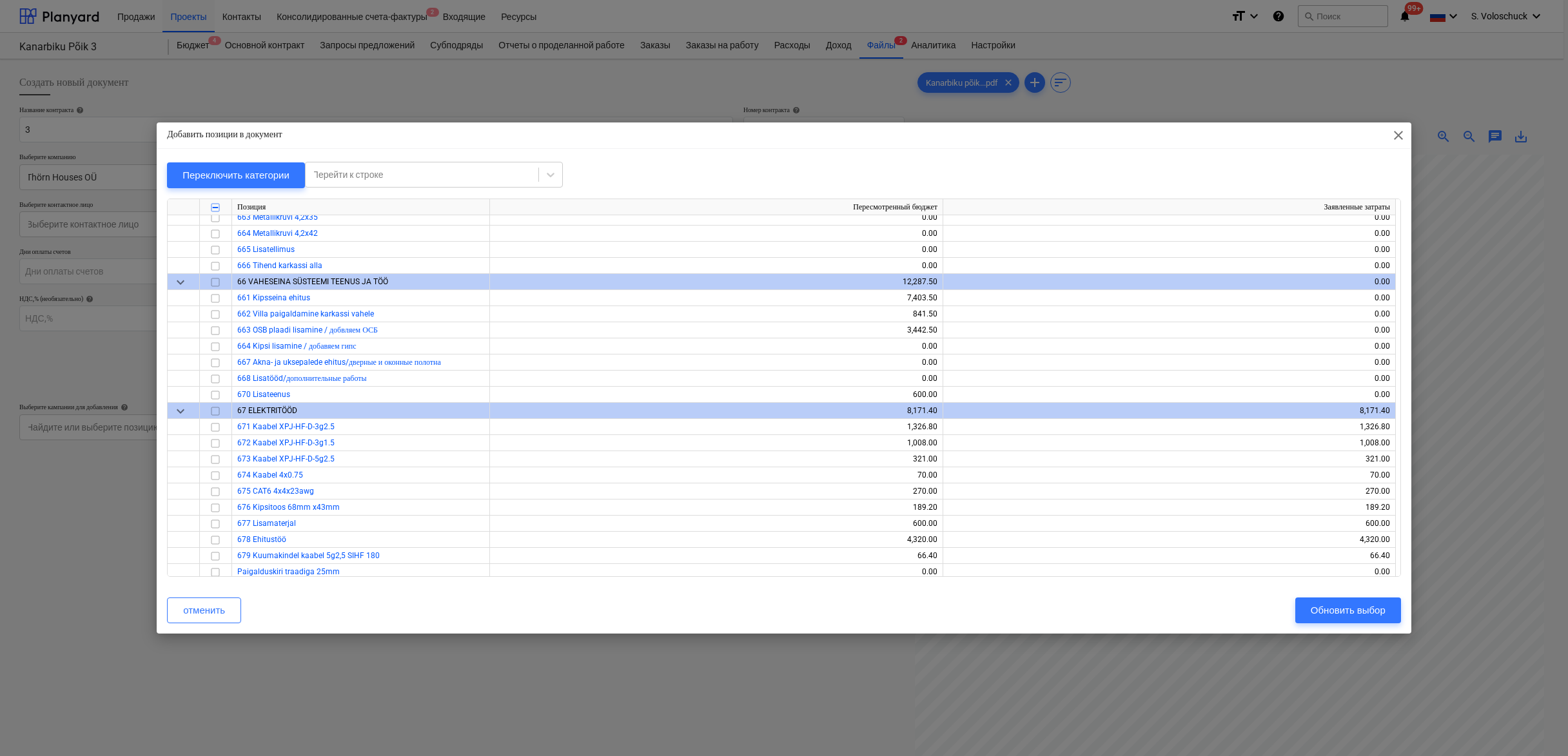
scroll to position [874, 0]
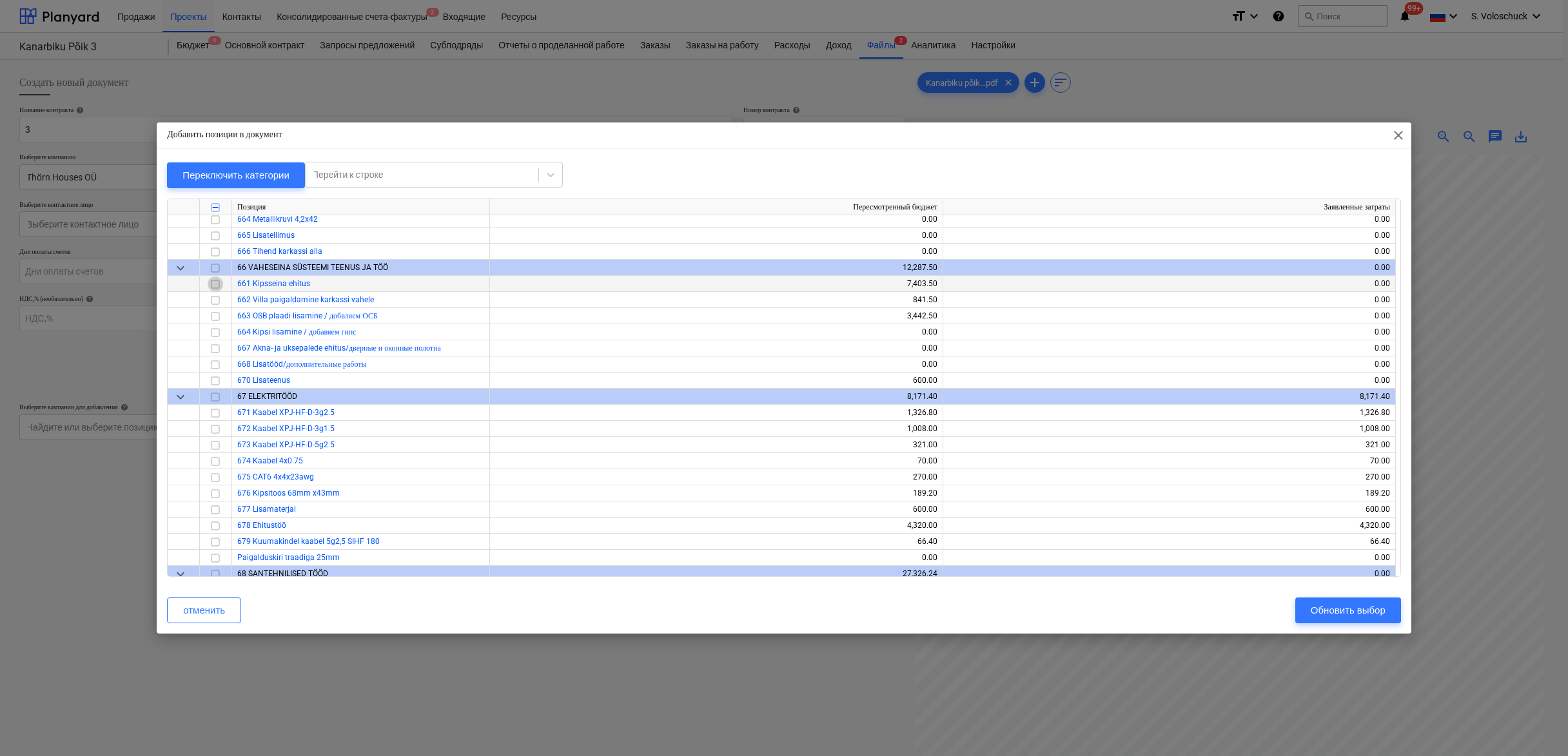
click at [217, 283] on input "checkbox" at bounding box center [215, 284] width 15 height 15
click at [221, 295] on input "checkbox" at bounding box center [215, 300] width 15 height 15
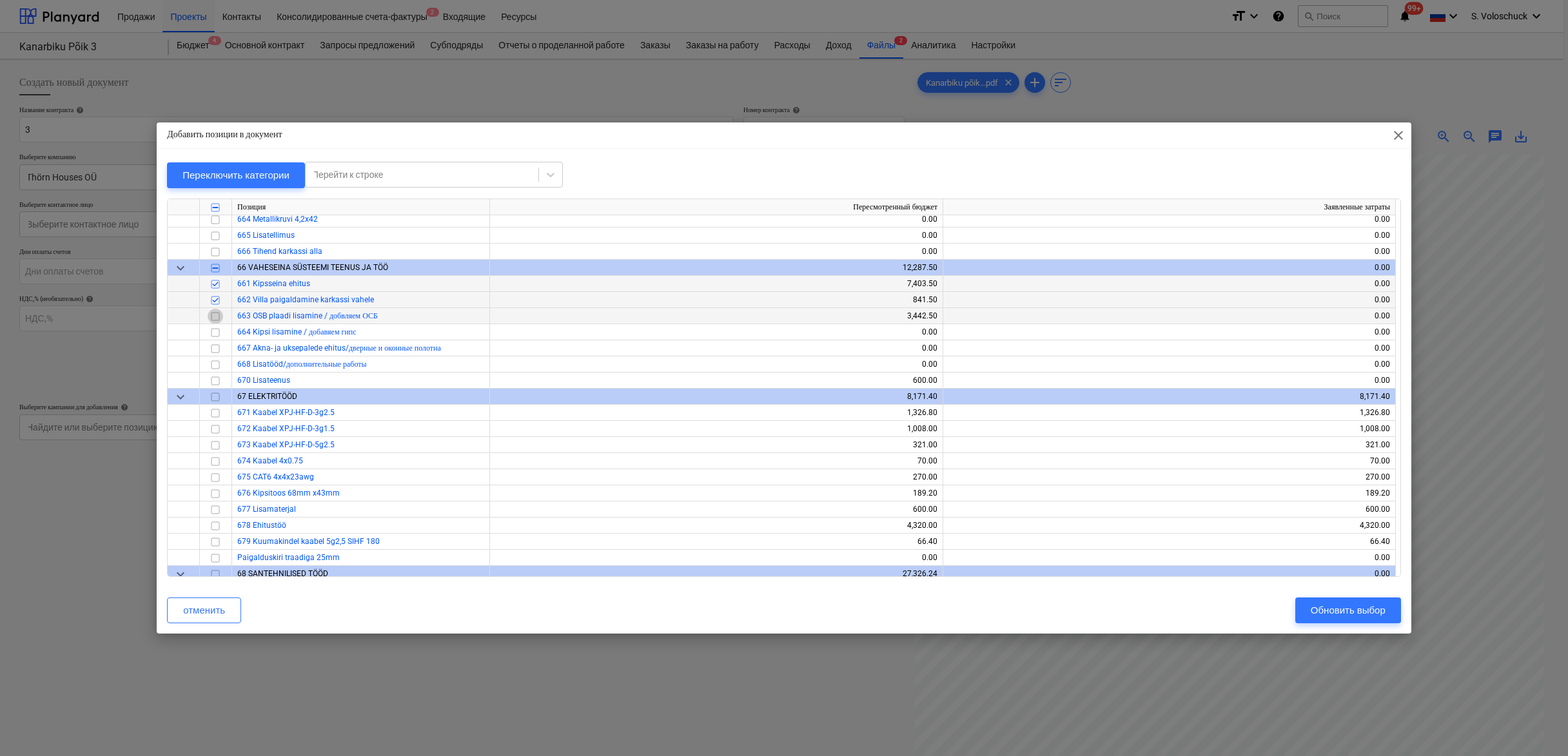
click at [215, 317] on input "checkbox" at bounding box center [215, 317] width 15 height 15
click at [217, 381] on input "checkbox" at bounding box center [215, 381] width 15 height 15
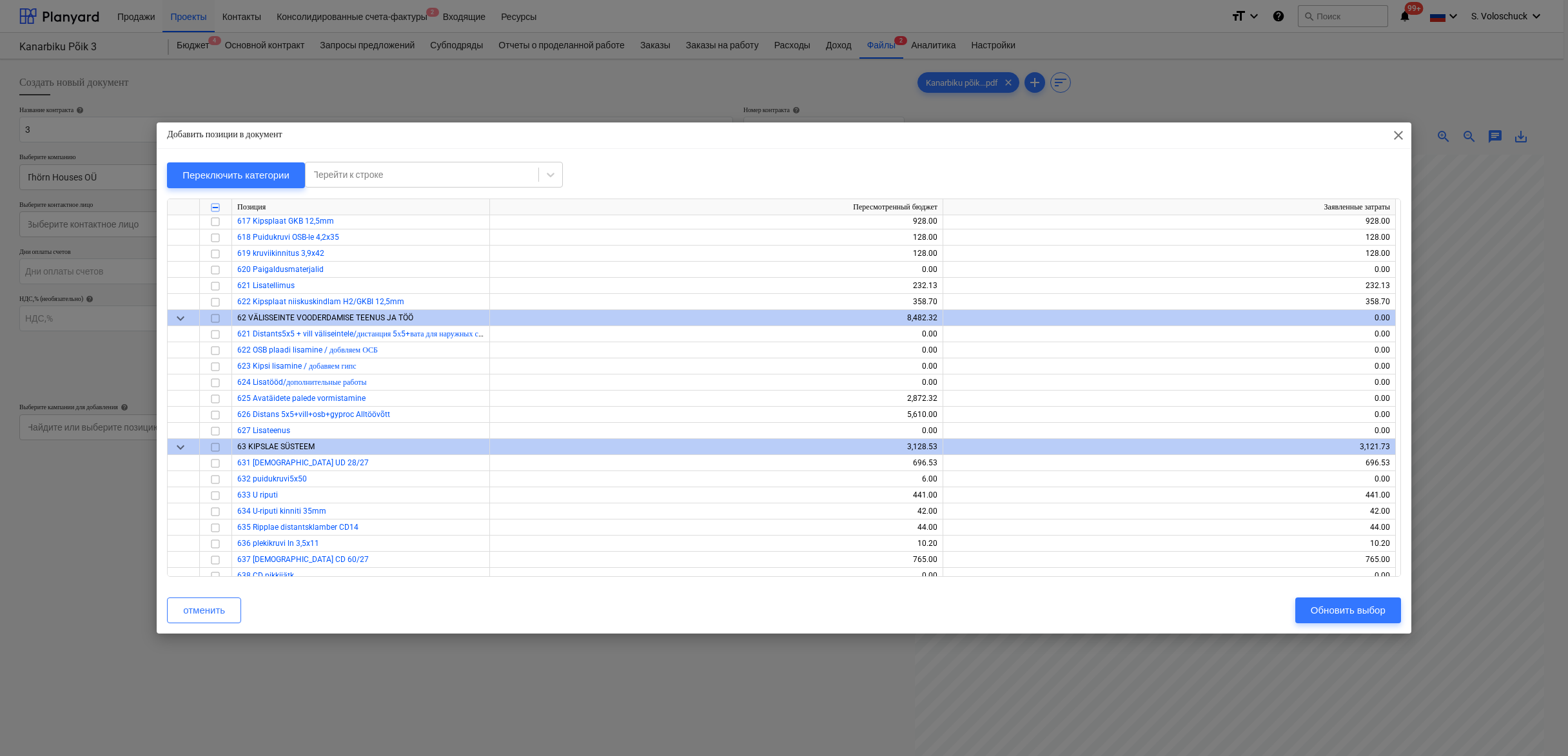
scroll to position [172, 0]
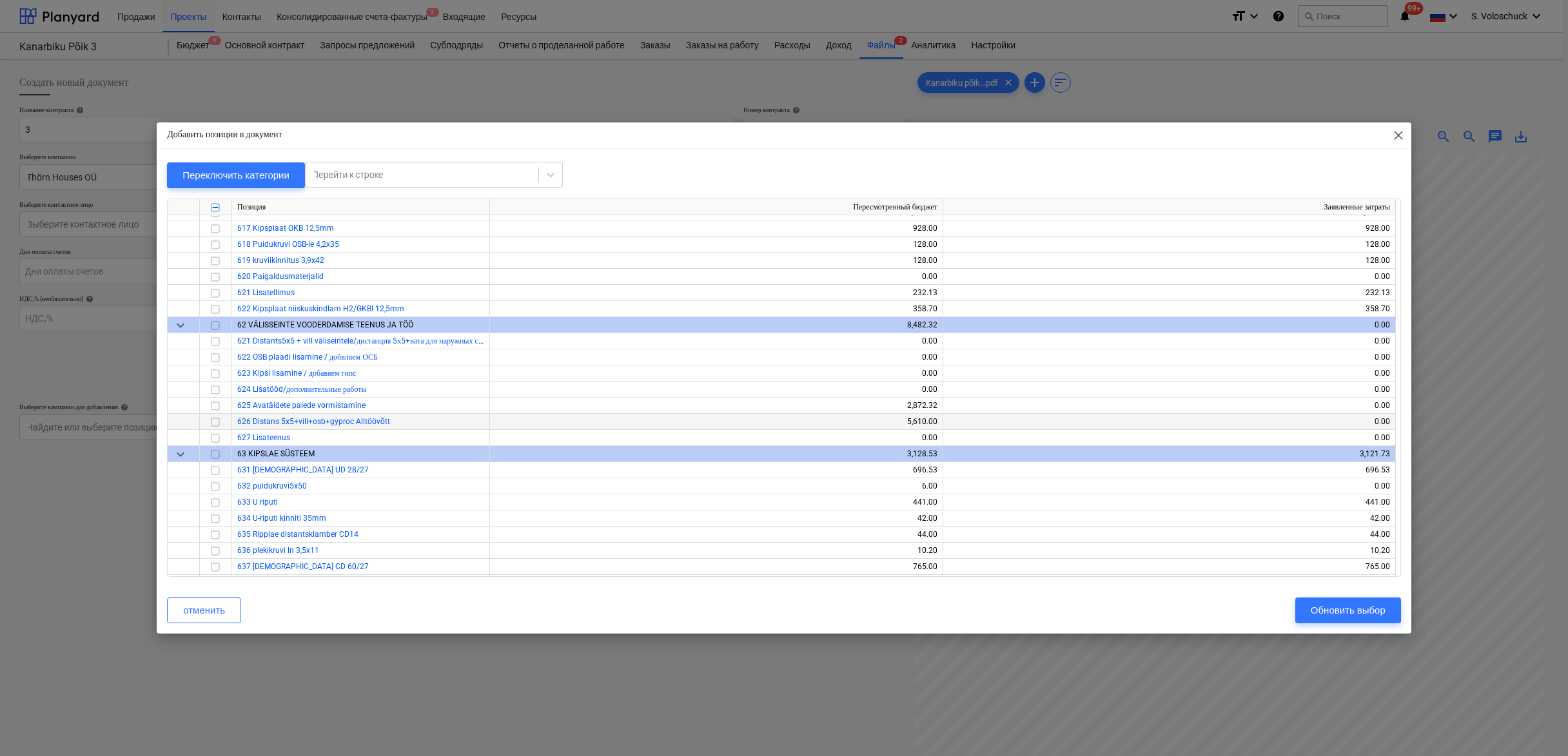
click at [212, 423] on input "checkbox" at bounding box center [215, 423] width 15 height 15
click at [214, 405] on input "checkbox" at bounding box center [215, 406] width 15 height 15
click at [1366, 613] on div "Обновить выбор" at bounding box center [1348, 611] width 75 height 17
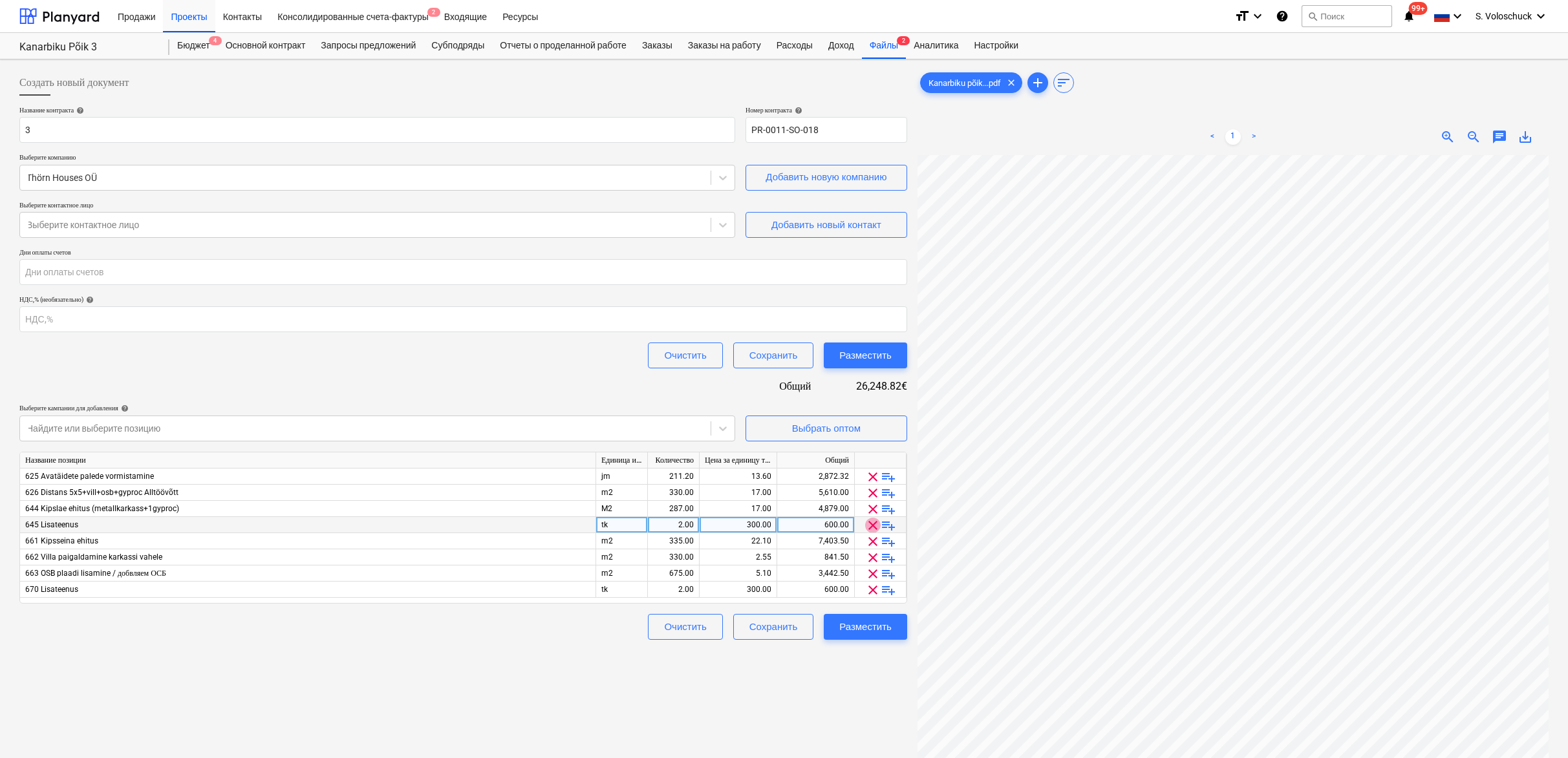
click at [876, 524] on span "clear" at bounding box center [873, 525] width 15 height 15
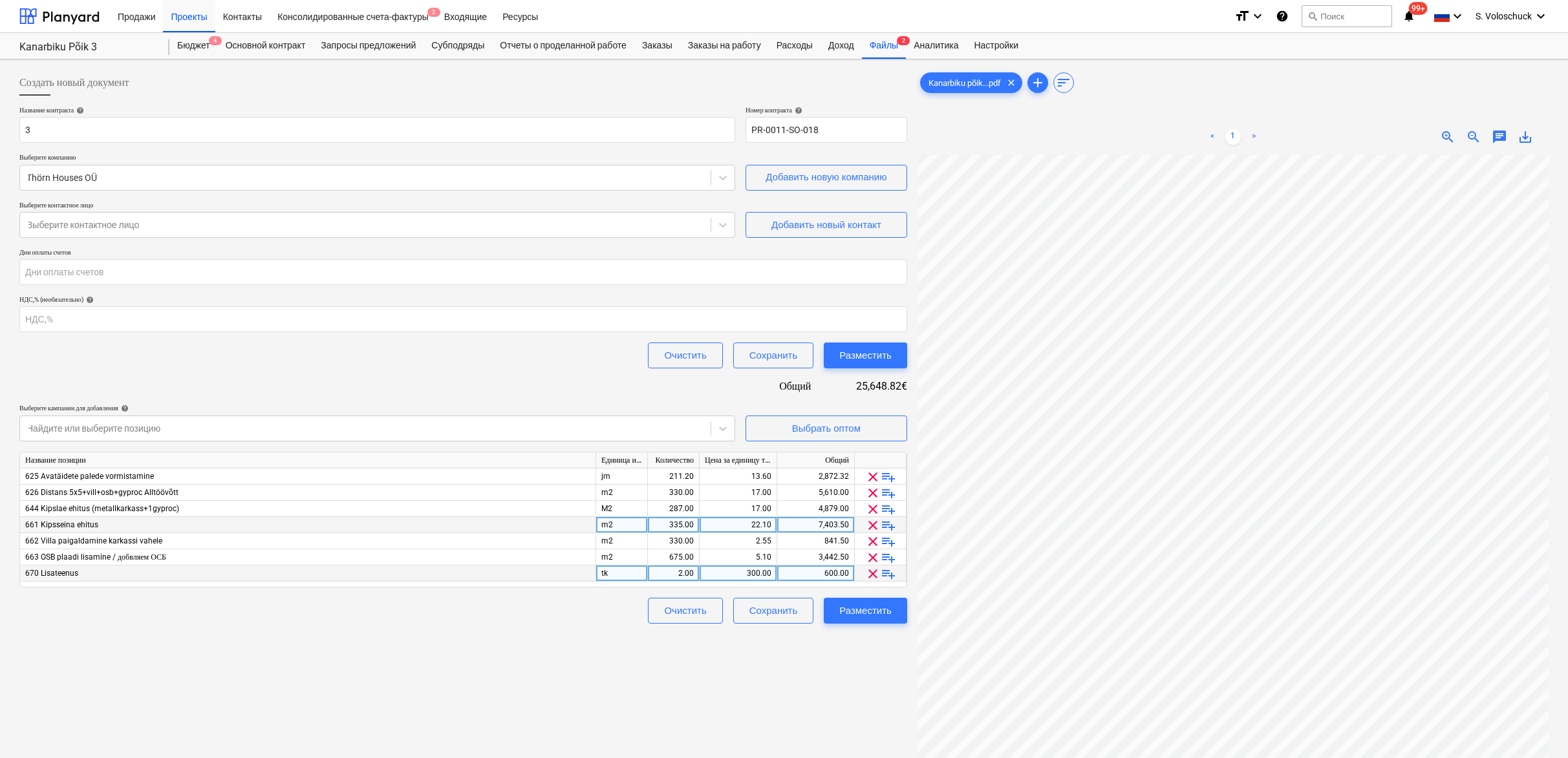
click at [870, 572] on span "clear" at bounding box center [873, 574] width 15 height 15
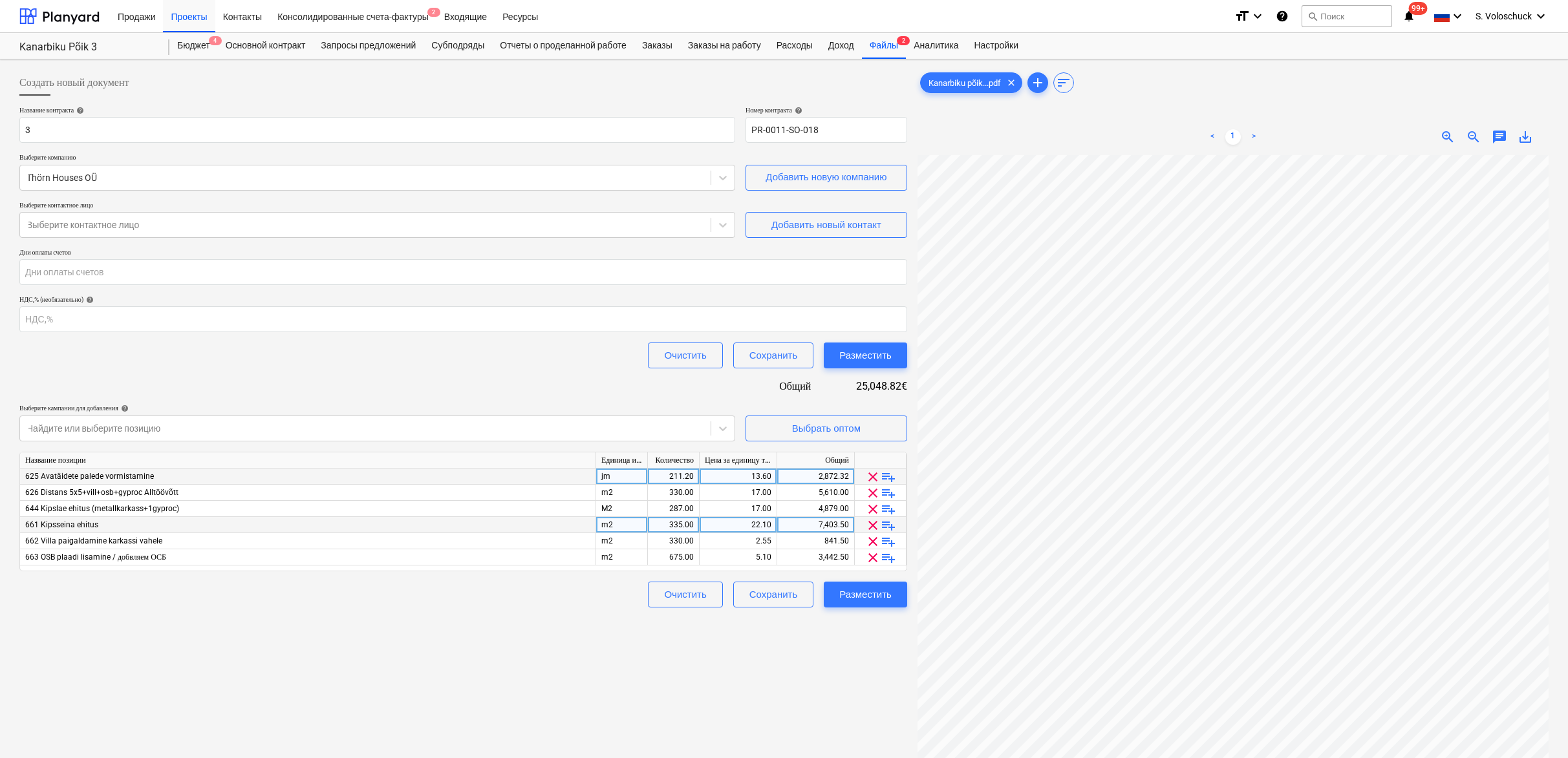
click at [768, 474] on div "13.60" at bounding box center [737, 476] width 66 height 16
type input "10.25"
click at [692, 477] on div "211.20" at bounding box center [673, 476] width 40 height 16
type input "194"
click at [689, 496] on div "330.00" at bounding box center [673, 492] width 40 height 16
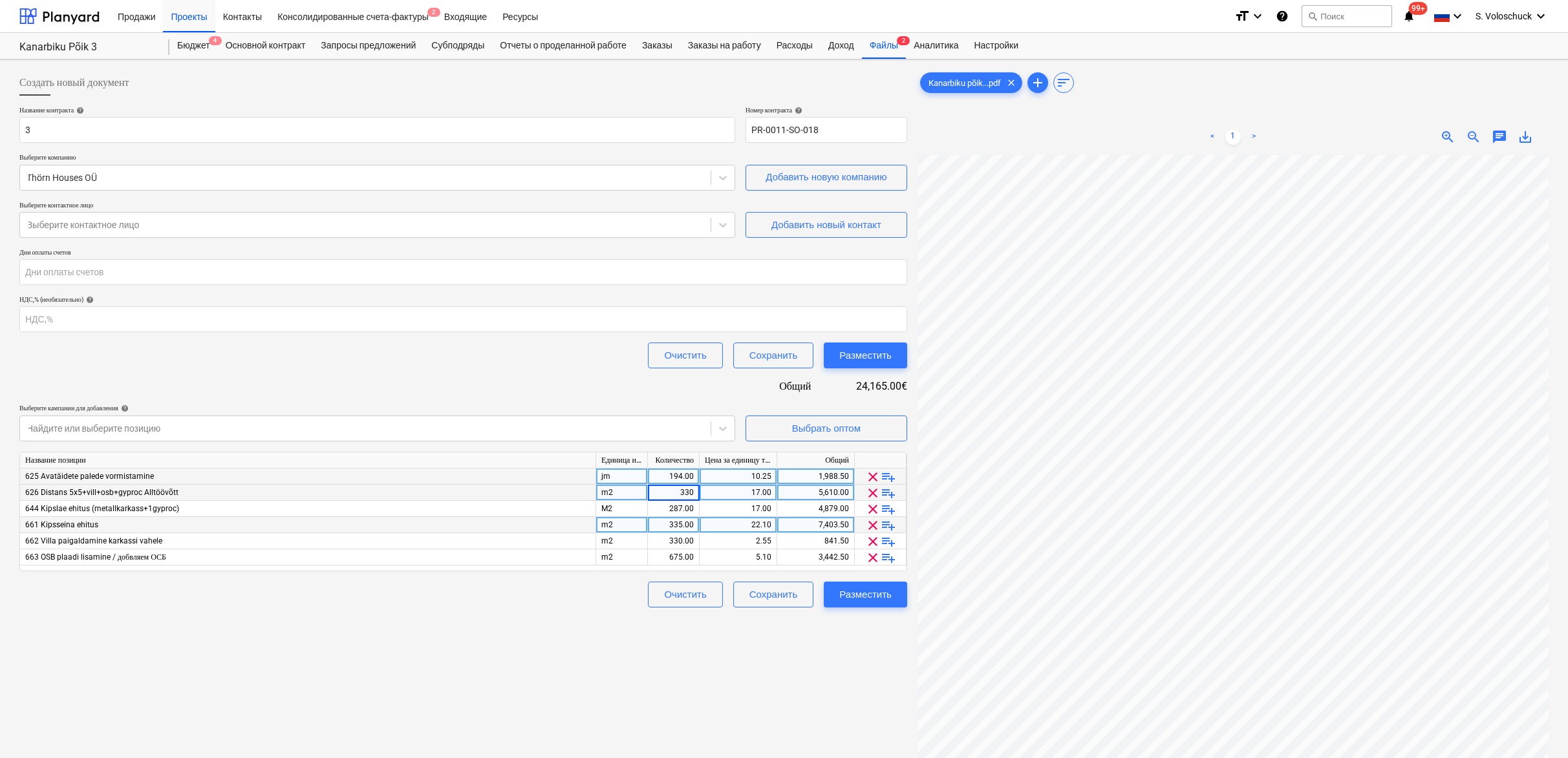
click at [695, 492] on input "330" at bounding box center [673, 492] width 51 height 15
type input "3"
type input "262"
click at [679, 512] on div "287.00" at bounding box center [673, 508] width 40 height 16
click at [770, 508] on div "17.00" at bounding box center [737, 508] width 66 height 16
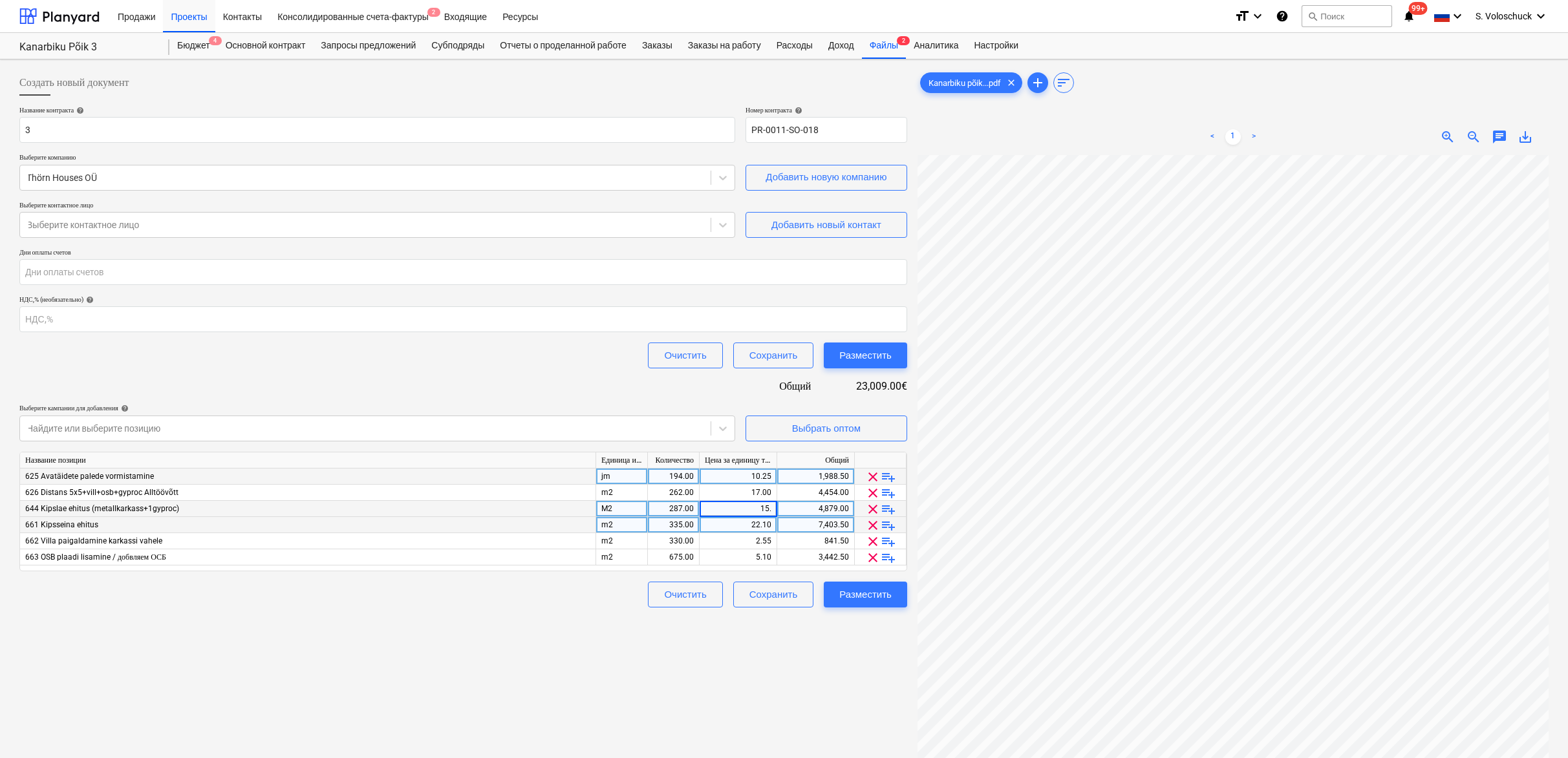
type input "15.2"
click at [692, 525] on div "335.00" at bounding box center [673, 524] width 40 height 16
type input "287"
click at [770, 521] on div "22.10" at bounding box center [737, 524] width 66 height 16
type input "15.2"
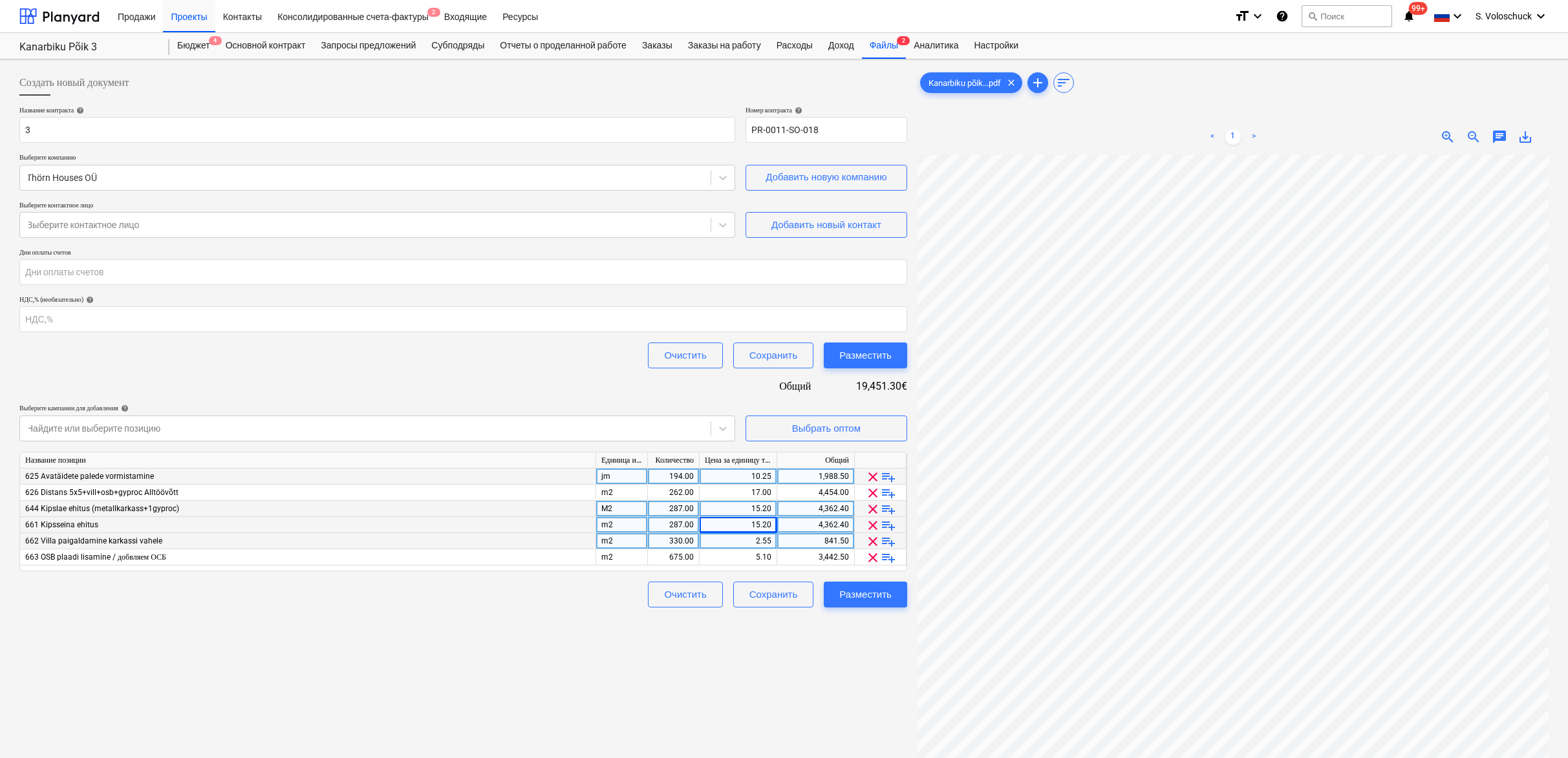
click at [766, 543] on div "2.55" at bounding box center [737, 541] width 66 height 16
click at [875, 539] on span "clear" at bounding box center [873, 541] width 15 height 15
click at [771, 522] on div "15.20" at bounding box center [738, 524] width 78 height 16
type input "22.10"
click at [693, 525] on div "287.00" at bounding box center [673, 524] width 40 height 16
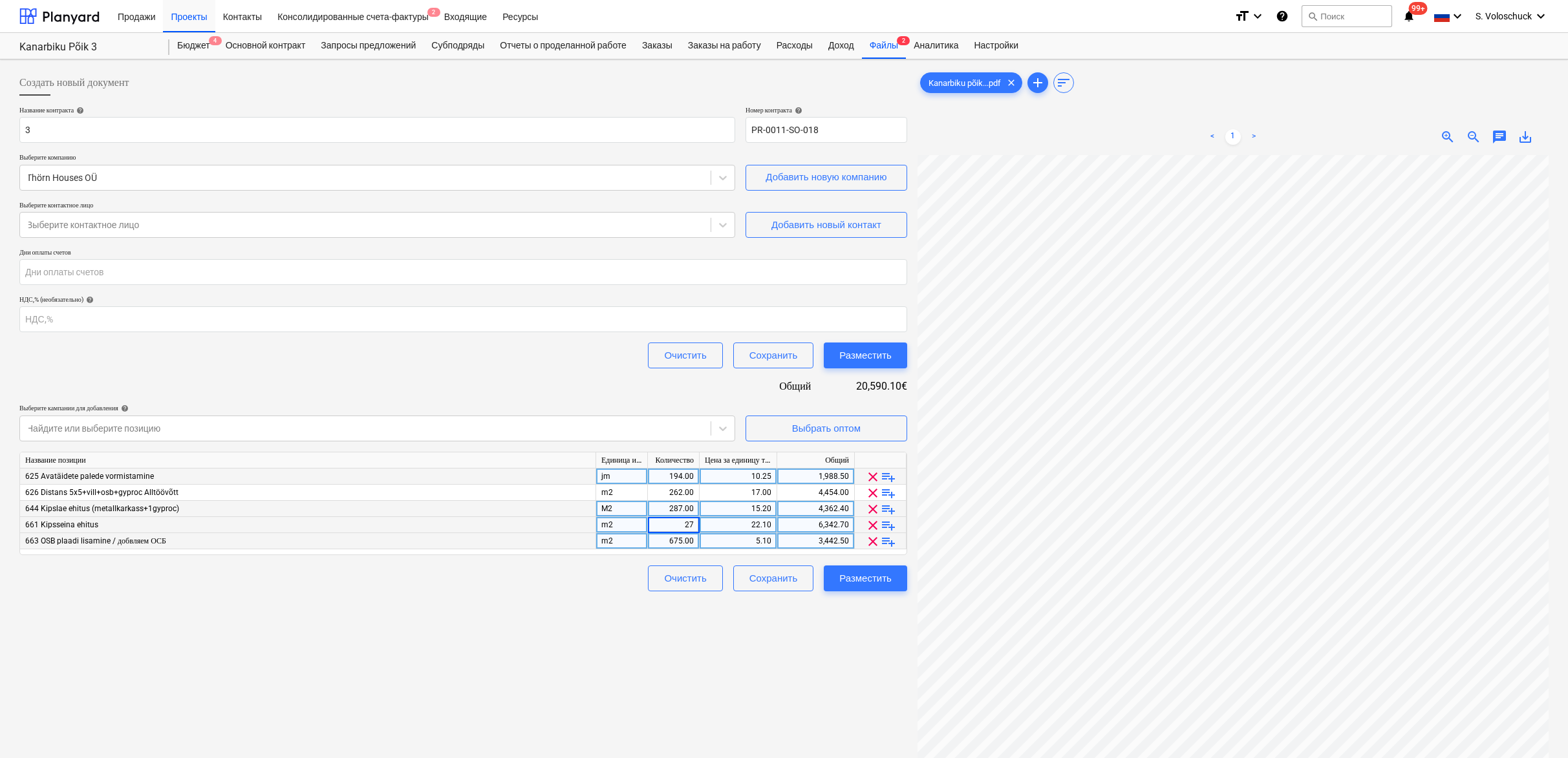
type input "274"
click at [582, 618] on div "Создать новый документ Название контракта help 3 Номер контракта help PR-0011-S…" at bounding box center [463, 473] width 898 height 818
click at [685, 543] on div "675.00" at bounding box center [673, 541] width 40 height 16
click at [695, 538] on input "675" at bounding box center [673, 541] width 51 height 15
type input "6"
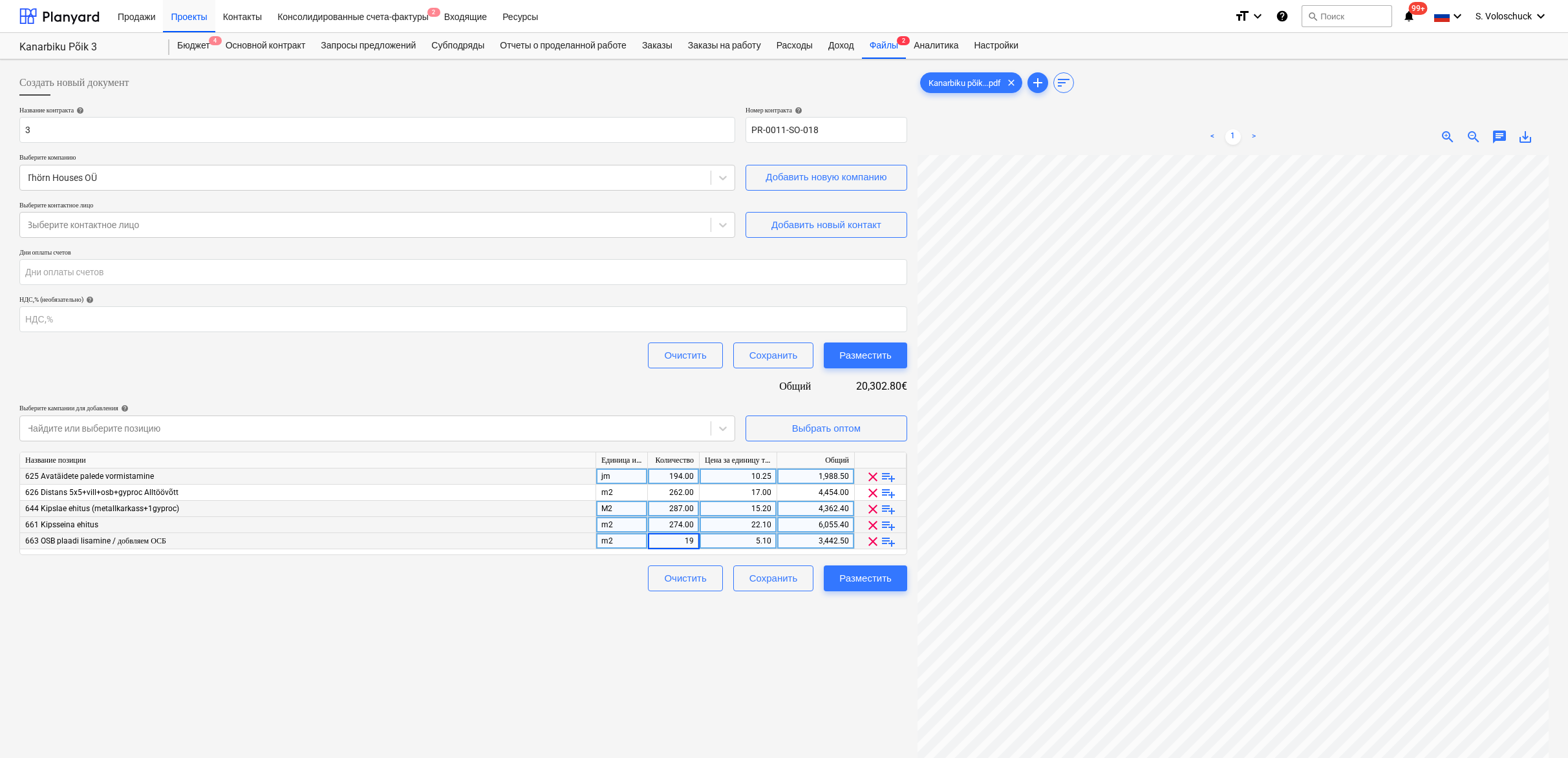
type input "197"
click at [760, 538] on div "5.10" at bounding box center [737, 541] width 66 height 16
type input "17"
click at [753, 637] on div "Создать новый документ Название контракта help 3 Номер контракта help PR-0011-S…" at bounding box center [463, 473] width 898 height 818
click at [769, 491] on div "17.00" at bounding box center [737, 492] width 66 height 16
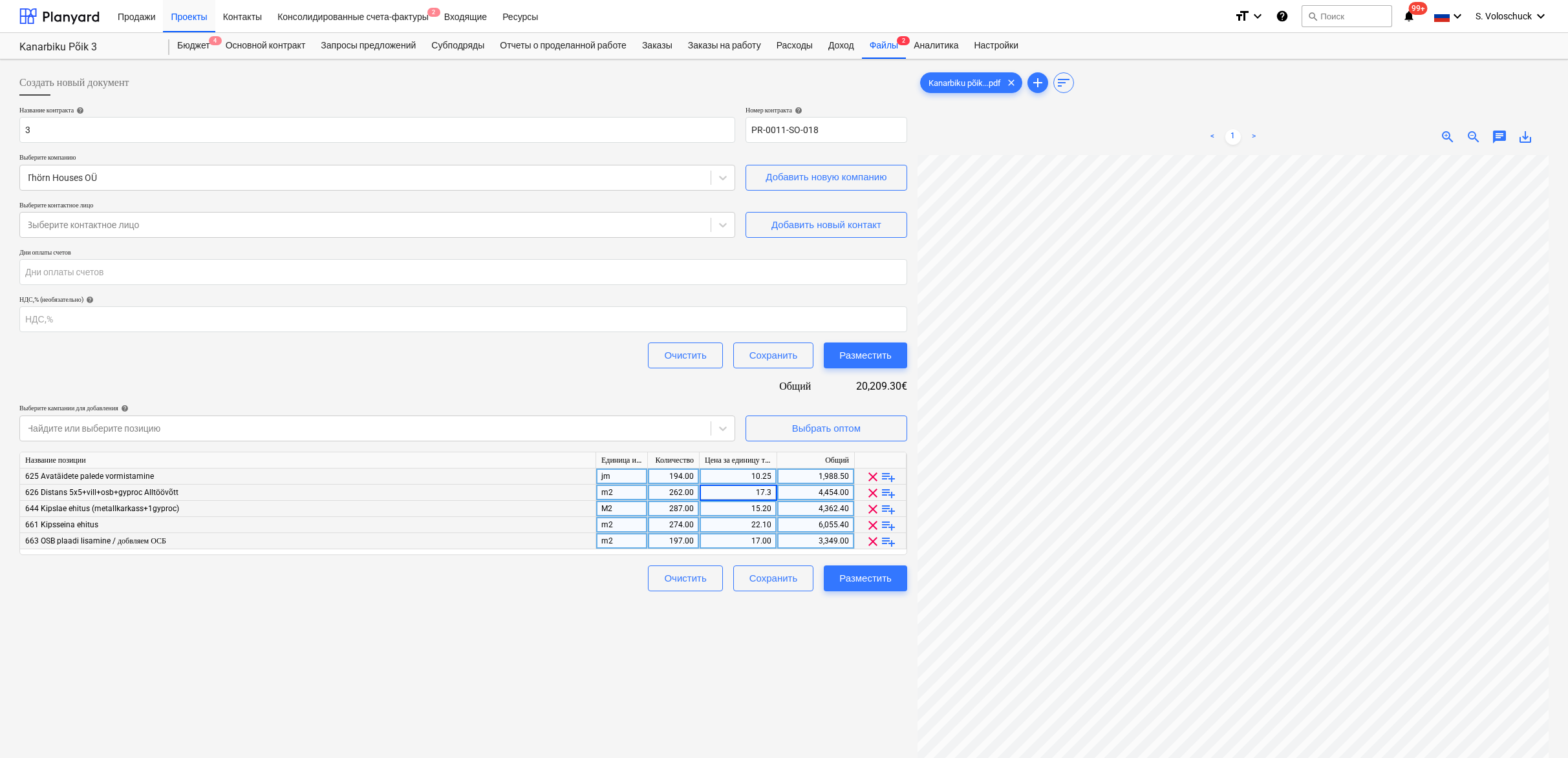
type input "17.30"
click at [856, 612] on div "Создать новый документ Название контракта help 3 Номер контракта help PR-0011-S…" at bounding box center [463, 473] width 898 height 818
click at [876, 580] on div "Разместить" at bounding box center [865, 579] width 53 height 17
click at [808, 630] on div "Создать новый документ Название контракта help 3 Номер контракта help PR-0011-S…" at bounding box center [463, 473] width 898 height 818
click at [655, 382] on div "Название контракта help 3 Номер контракта help PR-0011-SO-018 Выберите компанию…" at bounding box center [463, 349] width 888 height 485
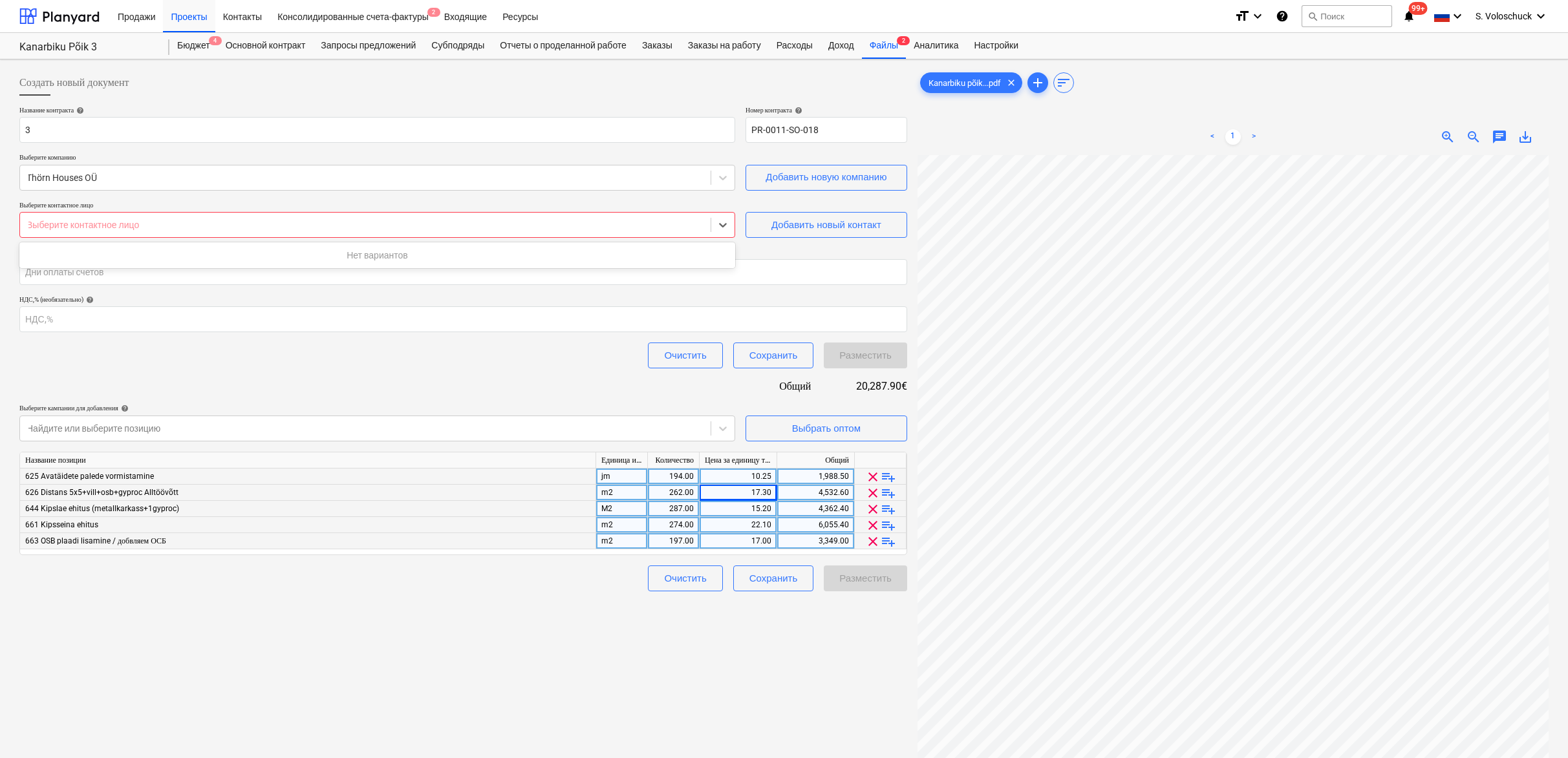
click at [486, 214] on div "Выберите контактное лицо" at bounding box center [376, 225] width 715 height 26
click at [689, 541] on div "197.00" at bounding box center [673, 541] width 40 height 16
click at [695, 540] on input "197" at bounding box center [673, 541] width 51 height 15
type input "194"
click at [728, 684] on div "Создать новый документ Название контракта help 3 Номер контракта help PR-0011-S…" at bounding box center [463, 473] width 898 height 818
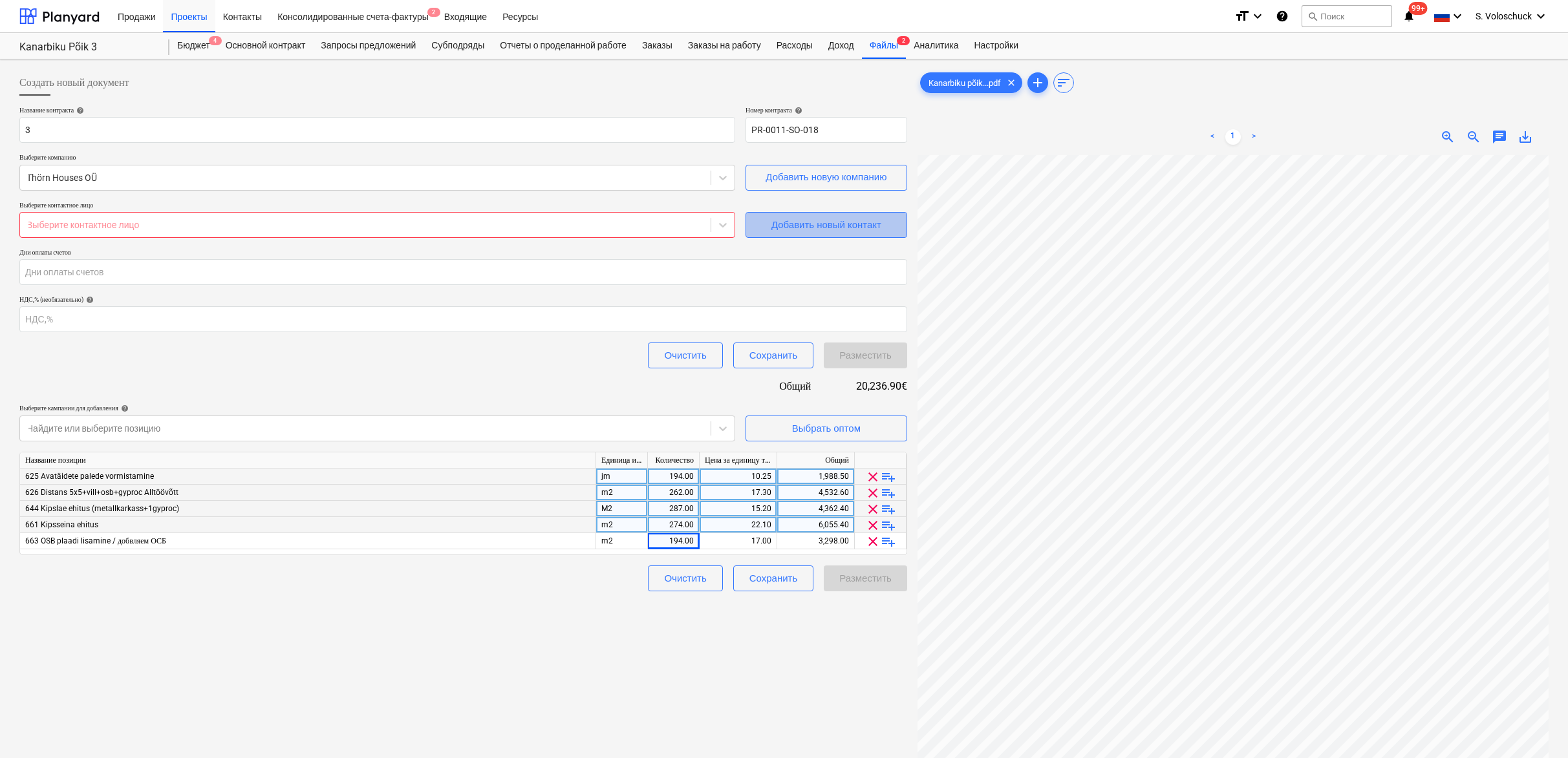
click at [799, 221] on div "Добавить новый контакт" at bounding box center [826, 225] width 110 height 17
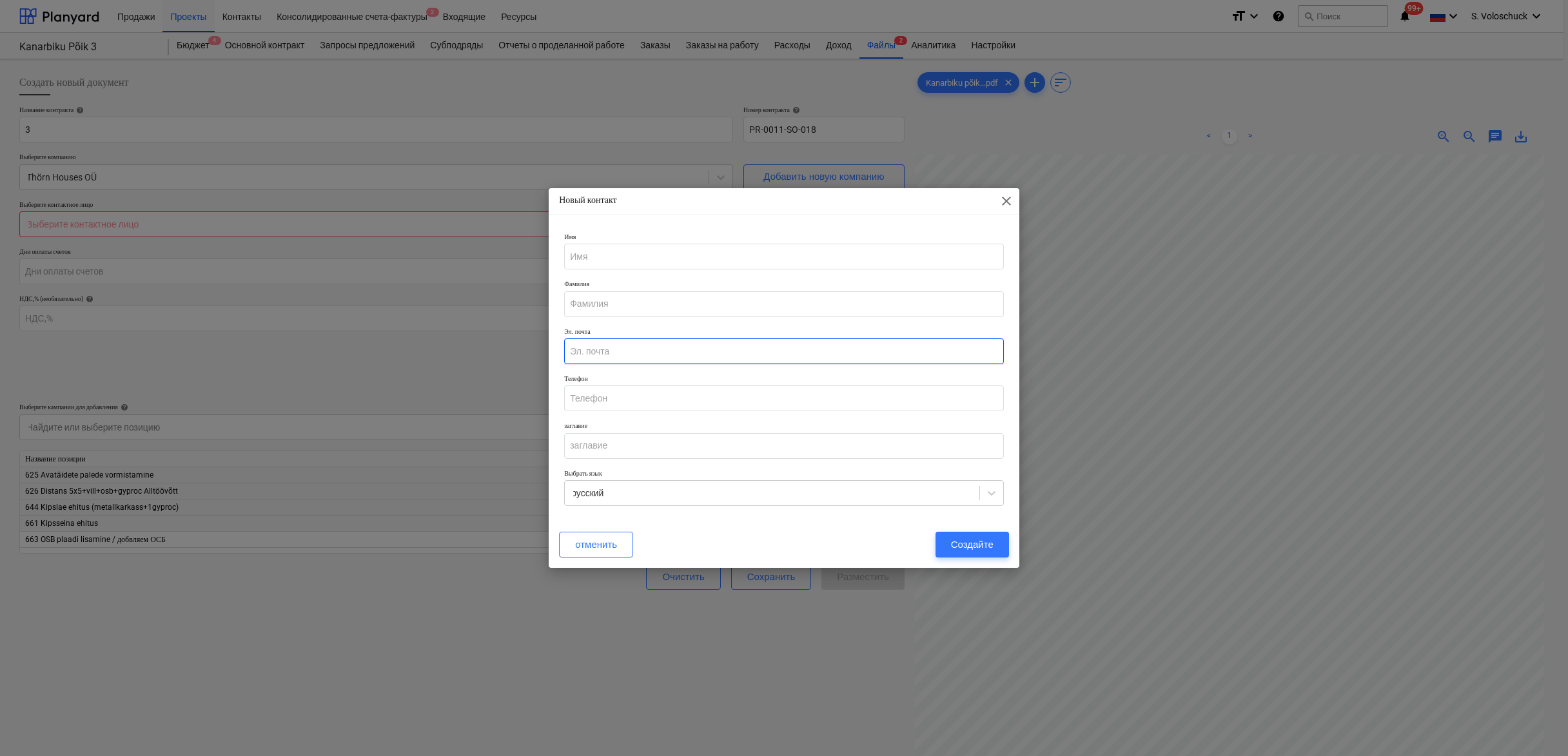
paste input "gojcukoleg32@gmail.com"
type input "gojcukoleg32@gmail.com"
type input "RADONEX"
click at [970, 540] on div "Создайте" at bounding box center [972, 545] width 43 height 17
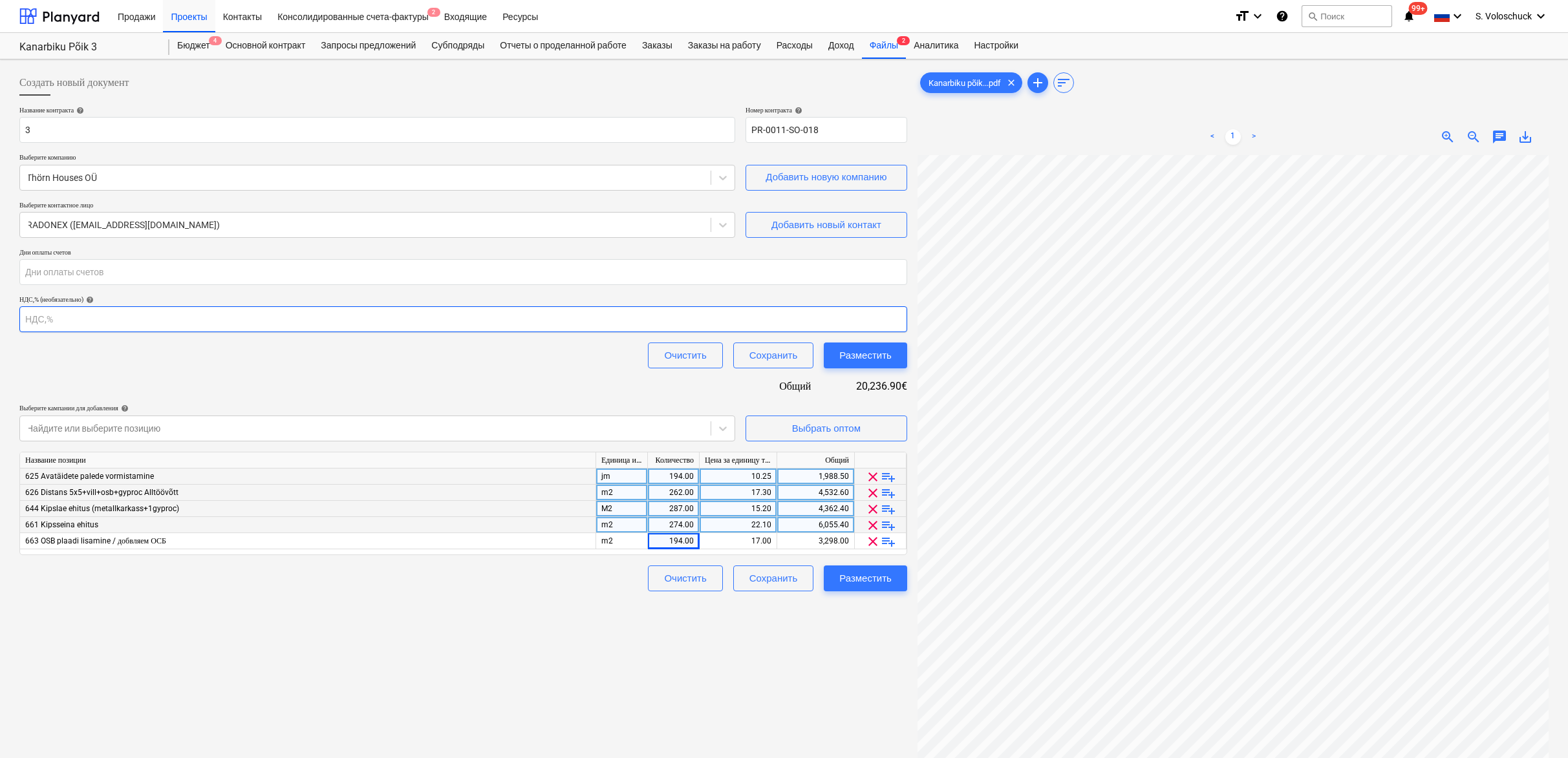
click at [250, 327] on input "number" at bounding box center [463, 319] width 888 height 26
type input "20236"
click at [855, 579] on div "Разместить" at bounding box center [865, 579] width 53 height 17
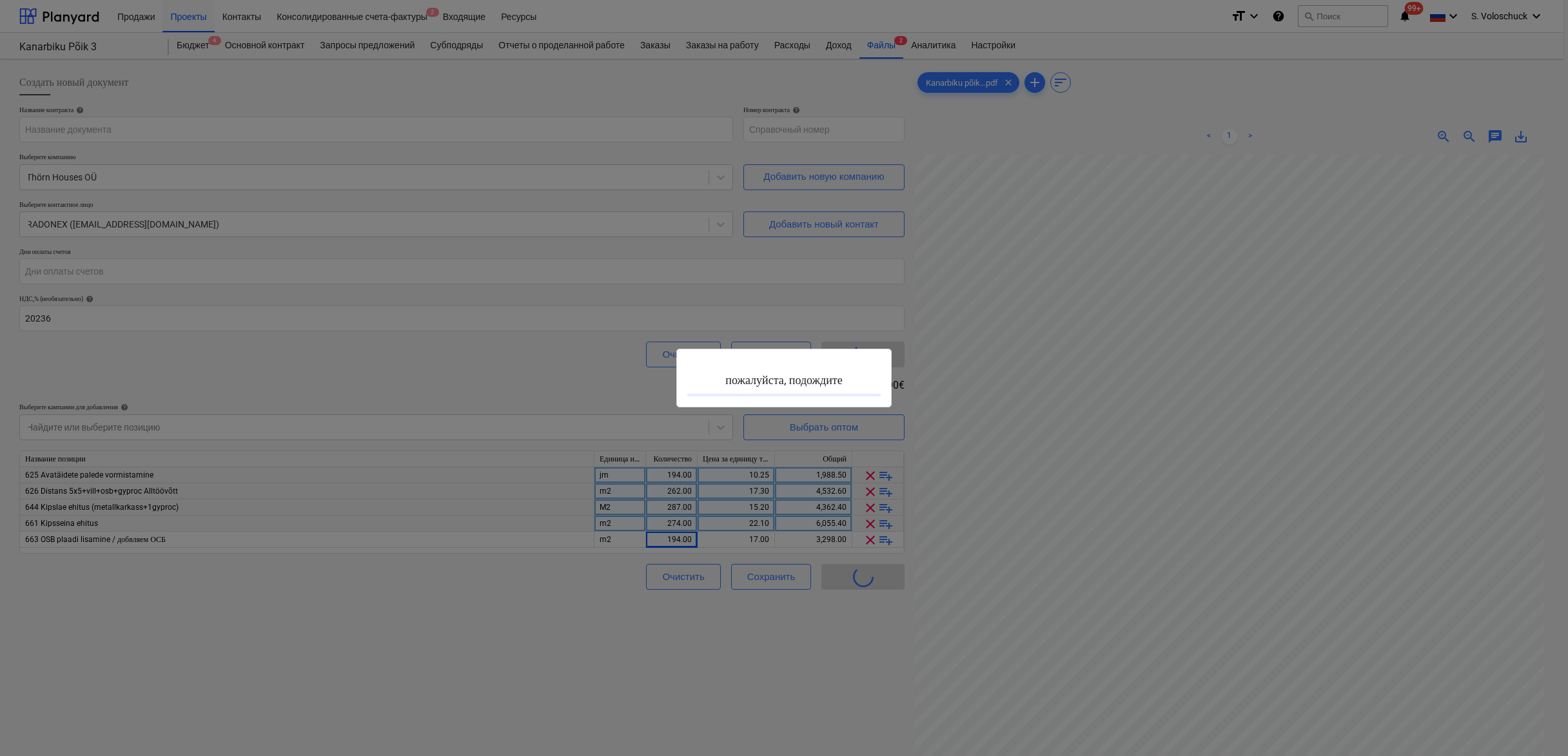
type input "PR-0011-SO-018"
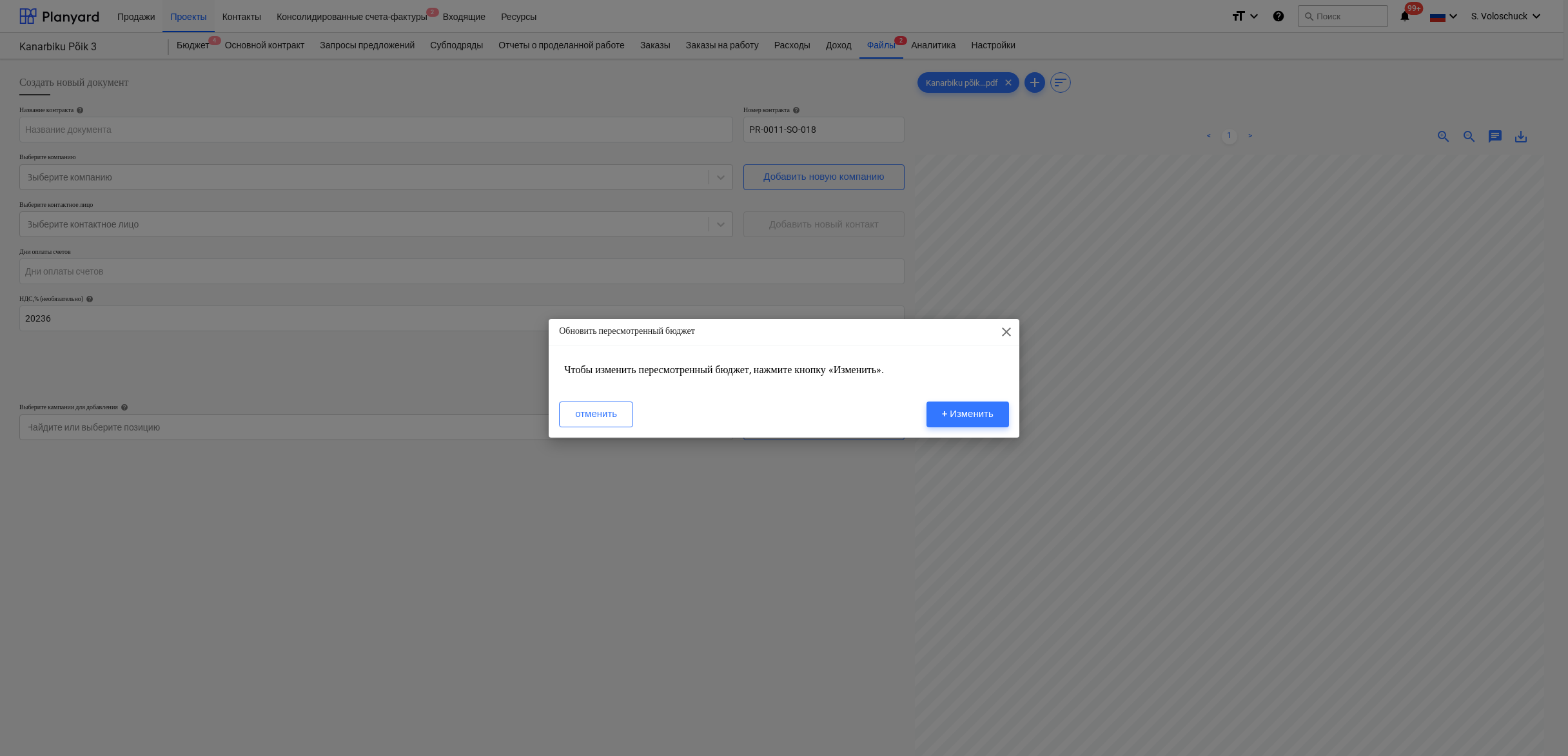
click at [1004, 330] on span "close" at bounding box center [1006, 332] width 15 height 15
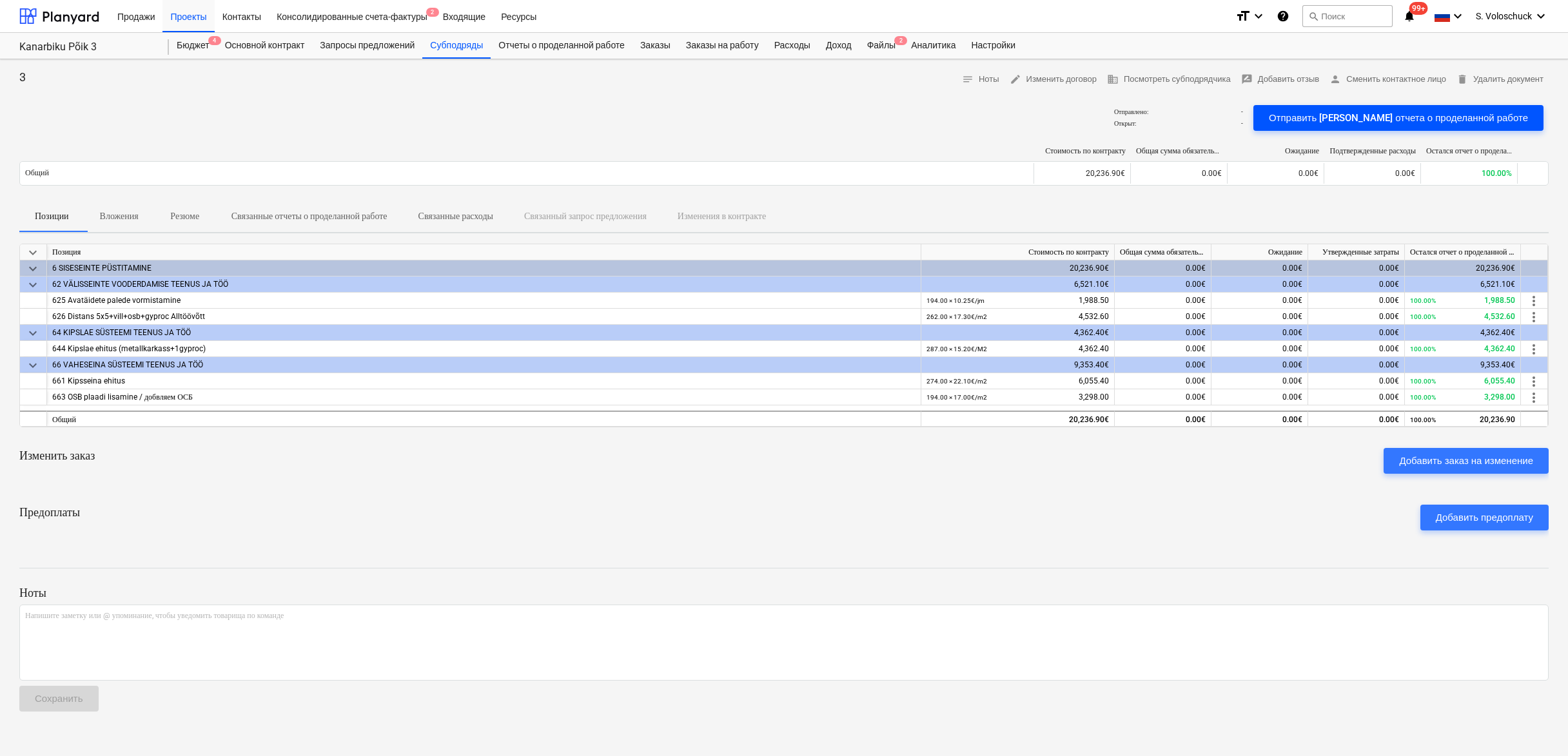
click at [1426, 114] on div "Отправить [PERSON_NAME] отчета о проделанной работе" at bounding box center [1398, 118] width 259 height 17
